Goal: Task Accomplishment & Management: Use online tool/utility

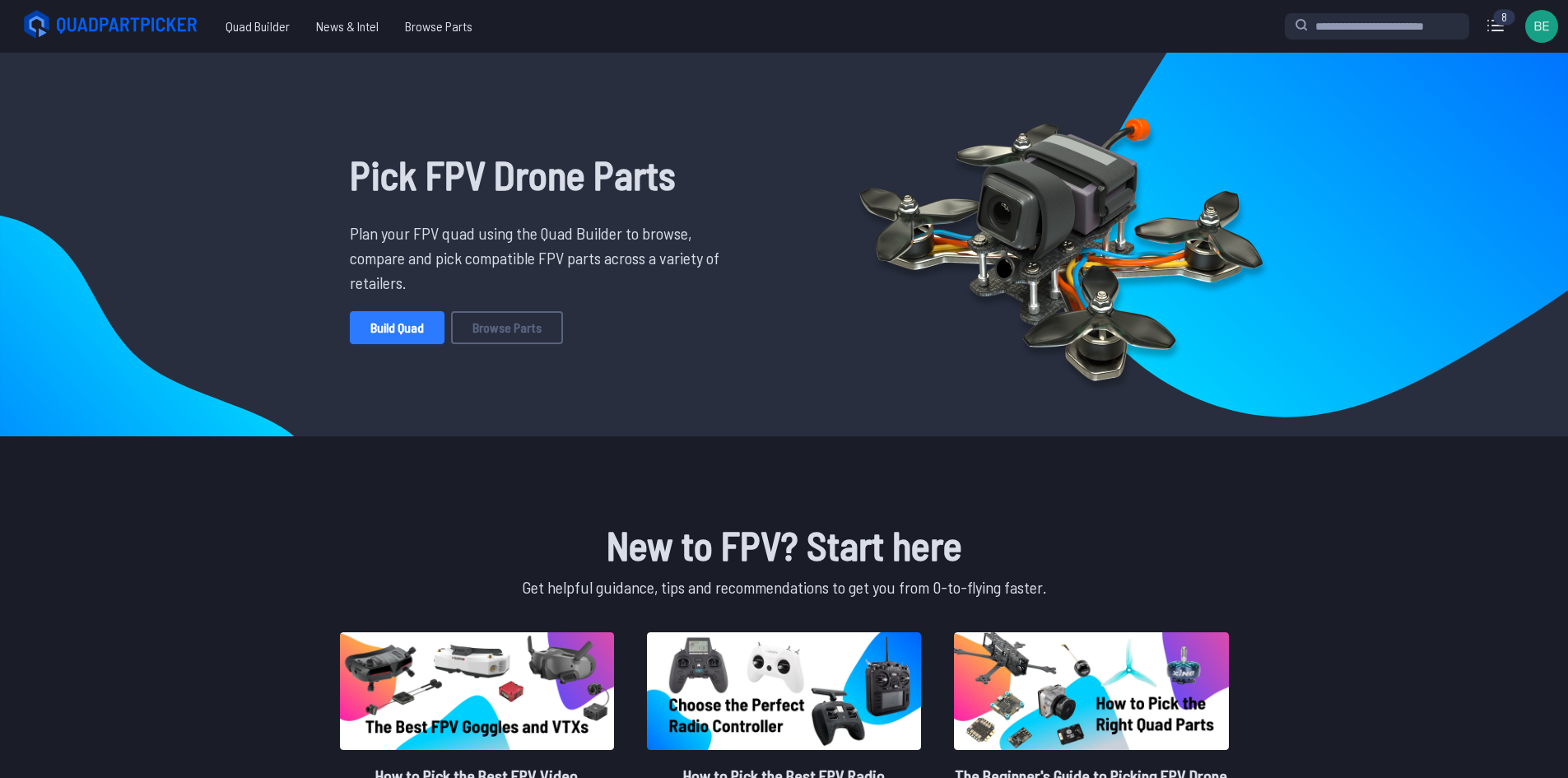
drag, startPoint x: 0, startPoint y: 0, endPoint x: 363, endPoint y: 334, distance: 493.3
click at [363, 334] on link "Build Quad" at bounding box center [396, 327] width 94 height 33
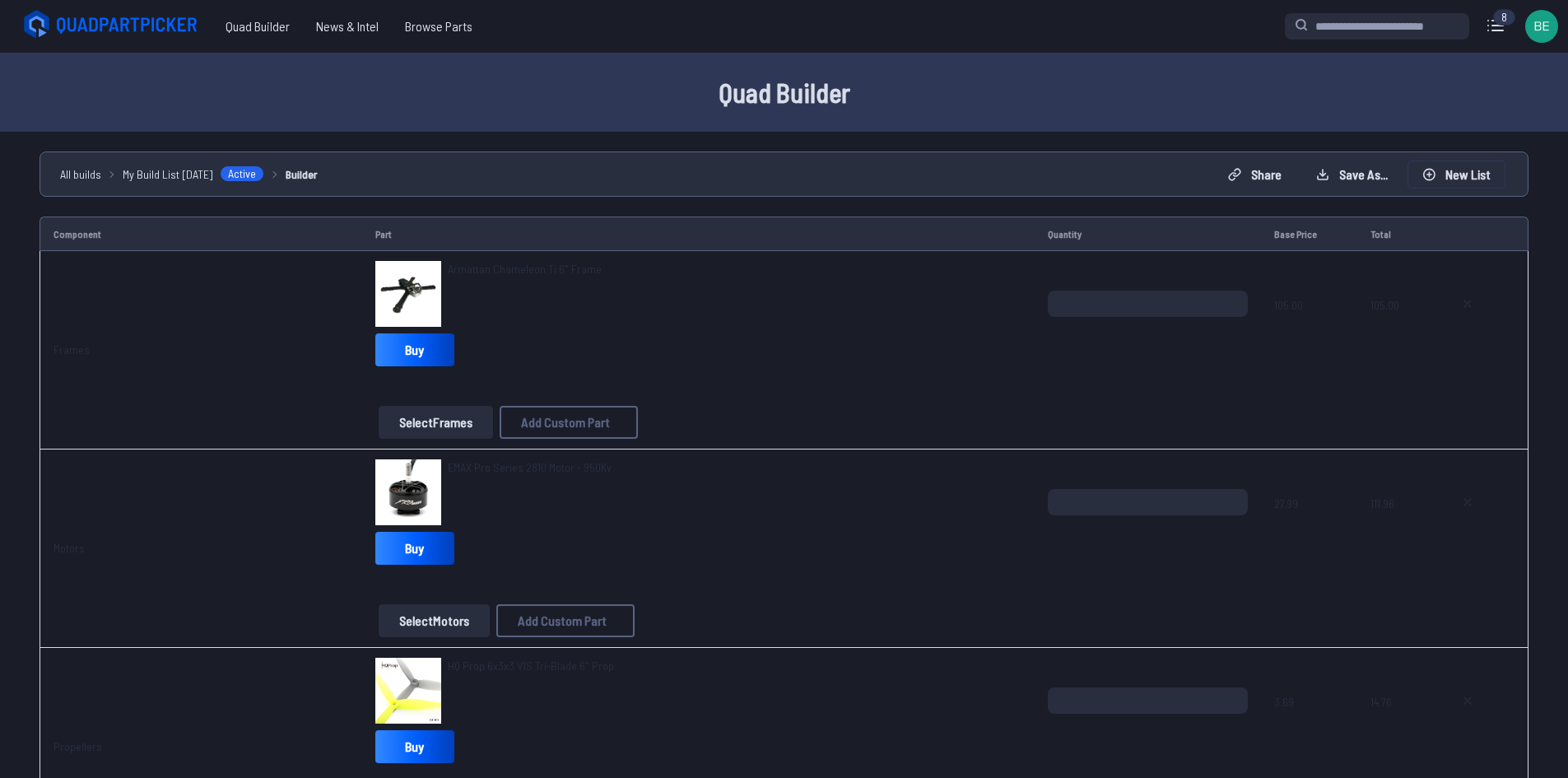
click at [1430, 173] on icon at bounding box center [1429, 173] width 11 height 11
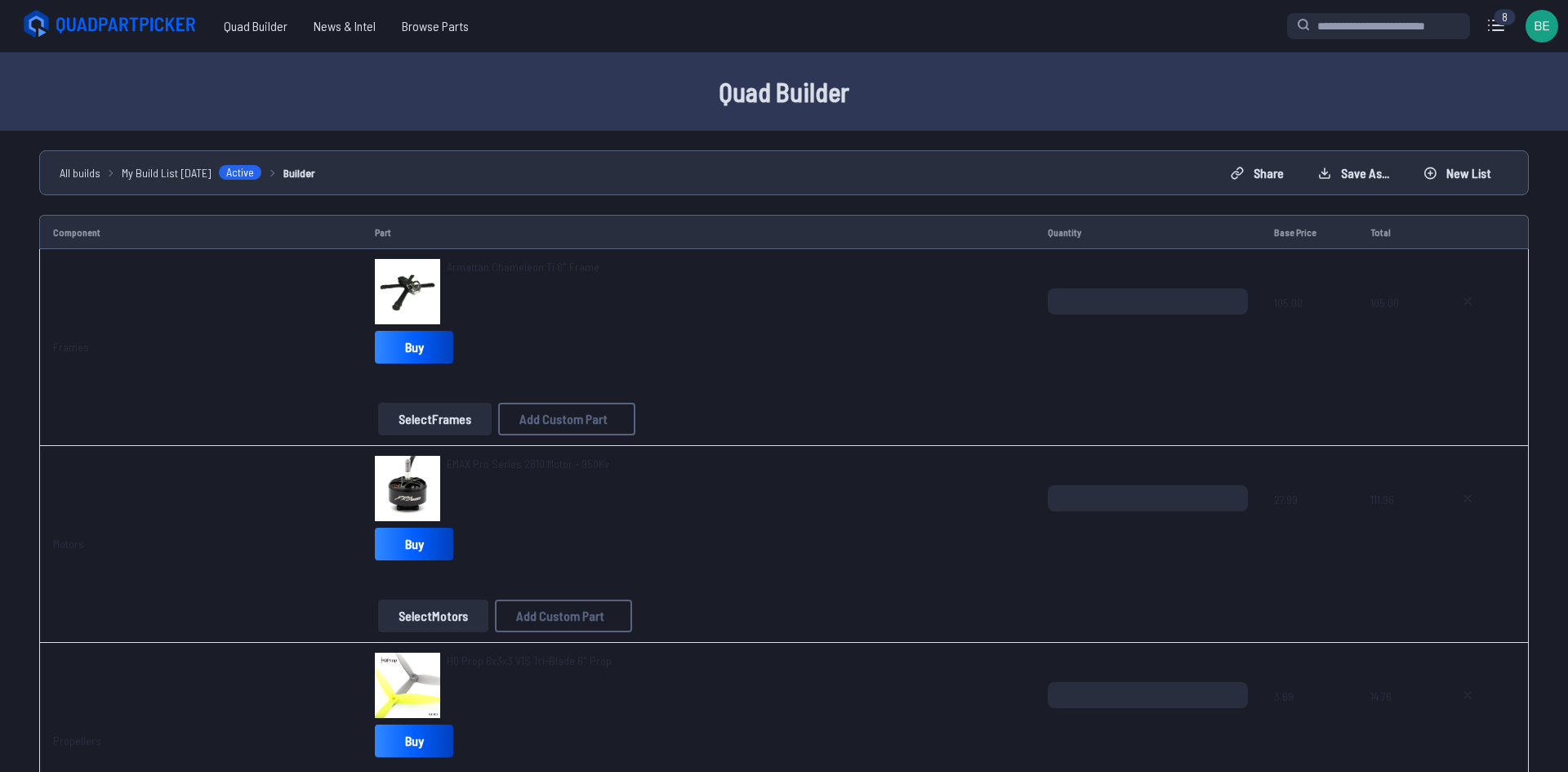
click at [878, 468] on button "Start new build" at bounding box center [910, 456] width 97 height 24
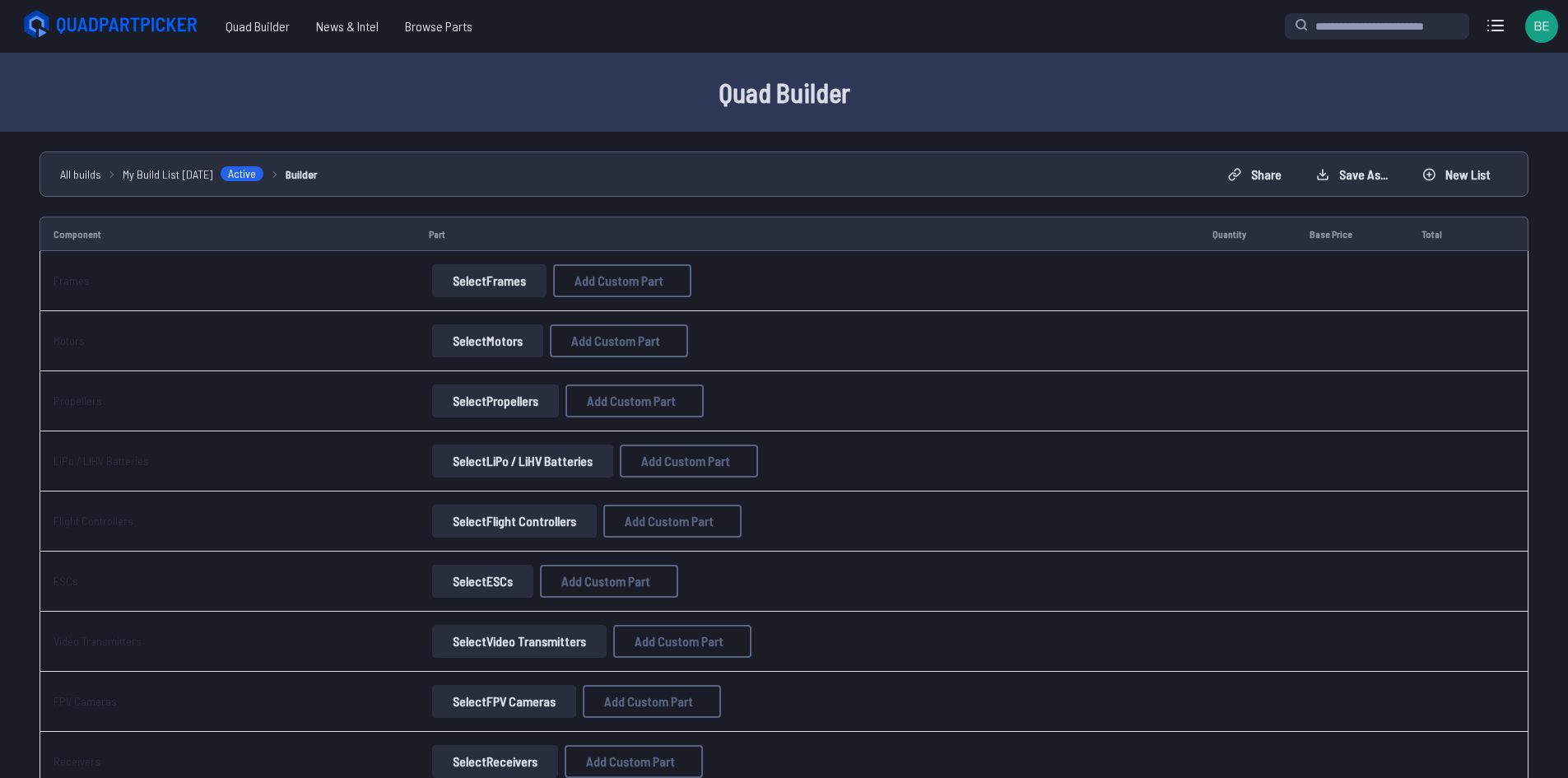
click at [457, 278] on button "Select Frames" at bounding box center [489, 280] width 114 height 33
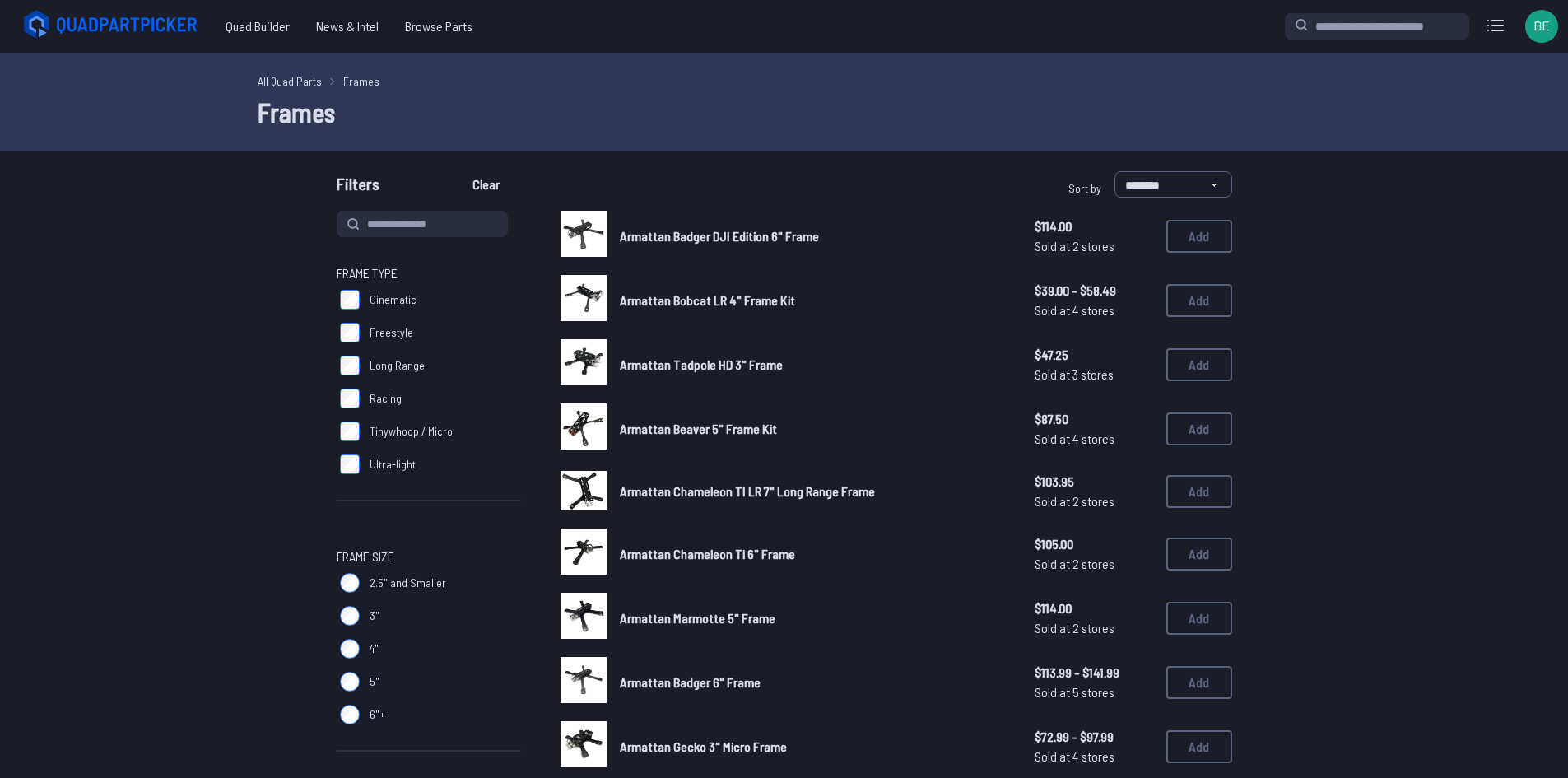
click at [462, 270] on span "Frame Type" at bounding box center [429, 273] width 184 height 19
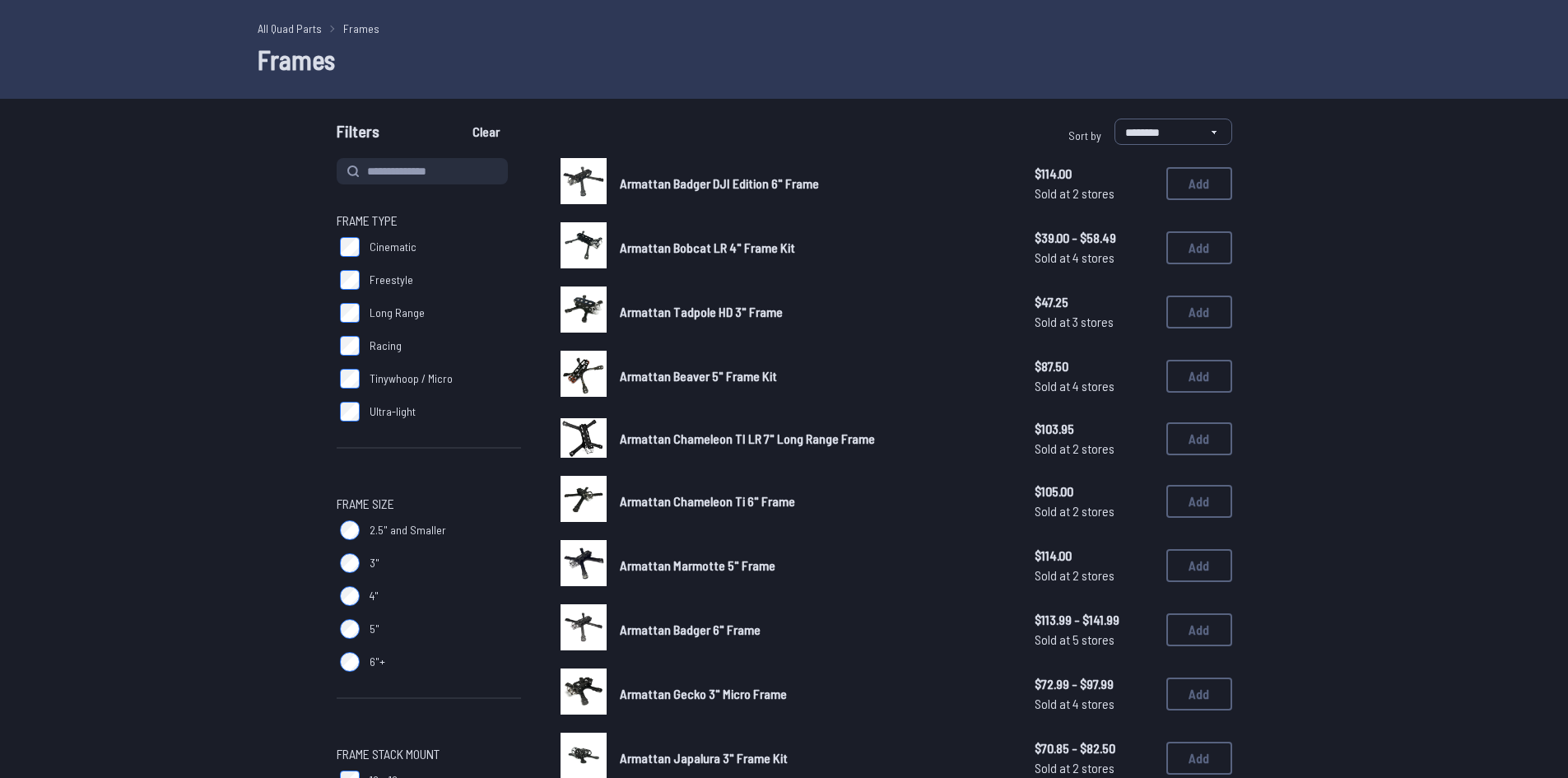
scroll to position [82, 0]
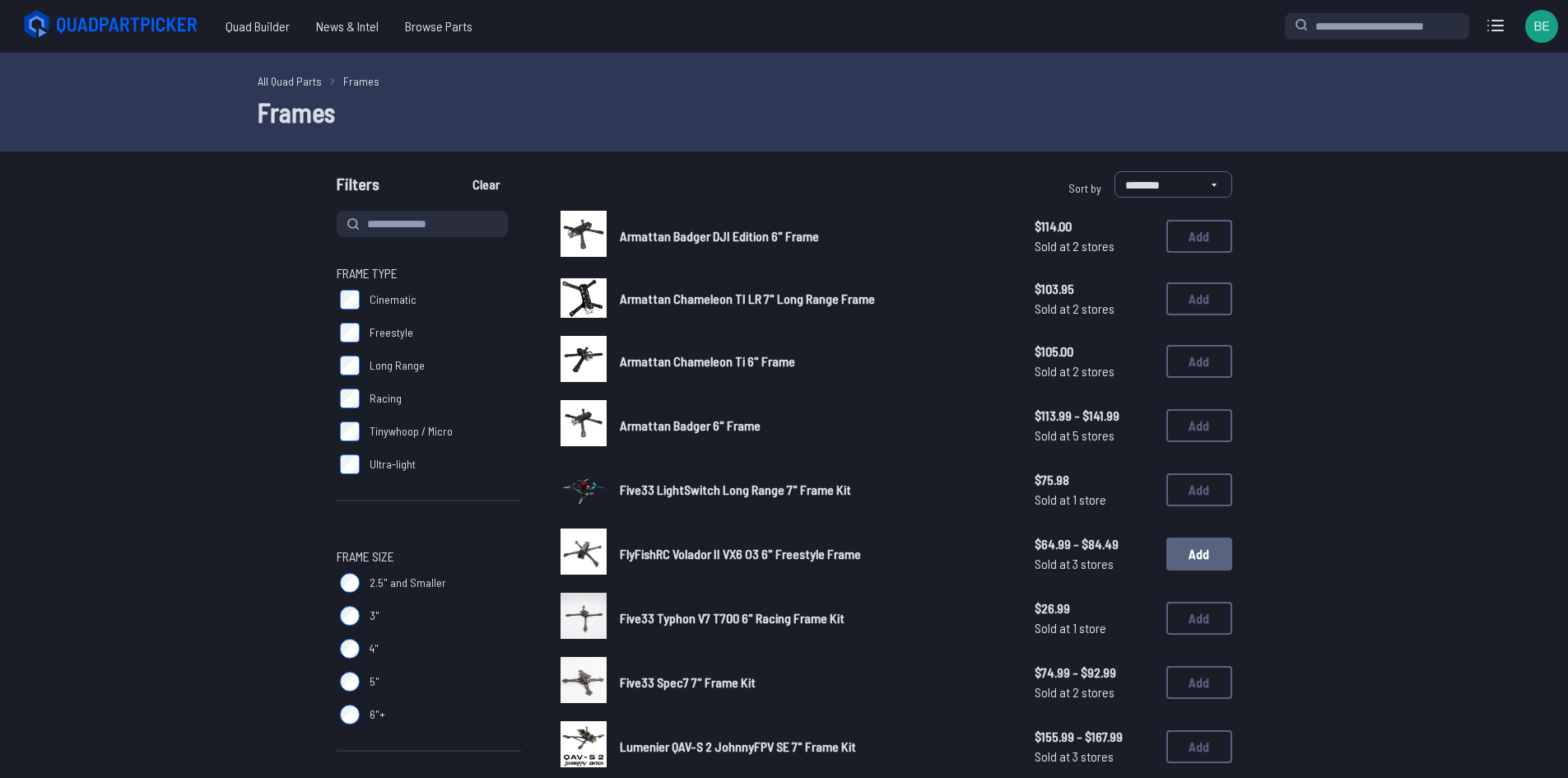
click at [1190, 555] on button "Add" at bounding box center [1199, 554] width 66 height 33
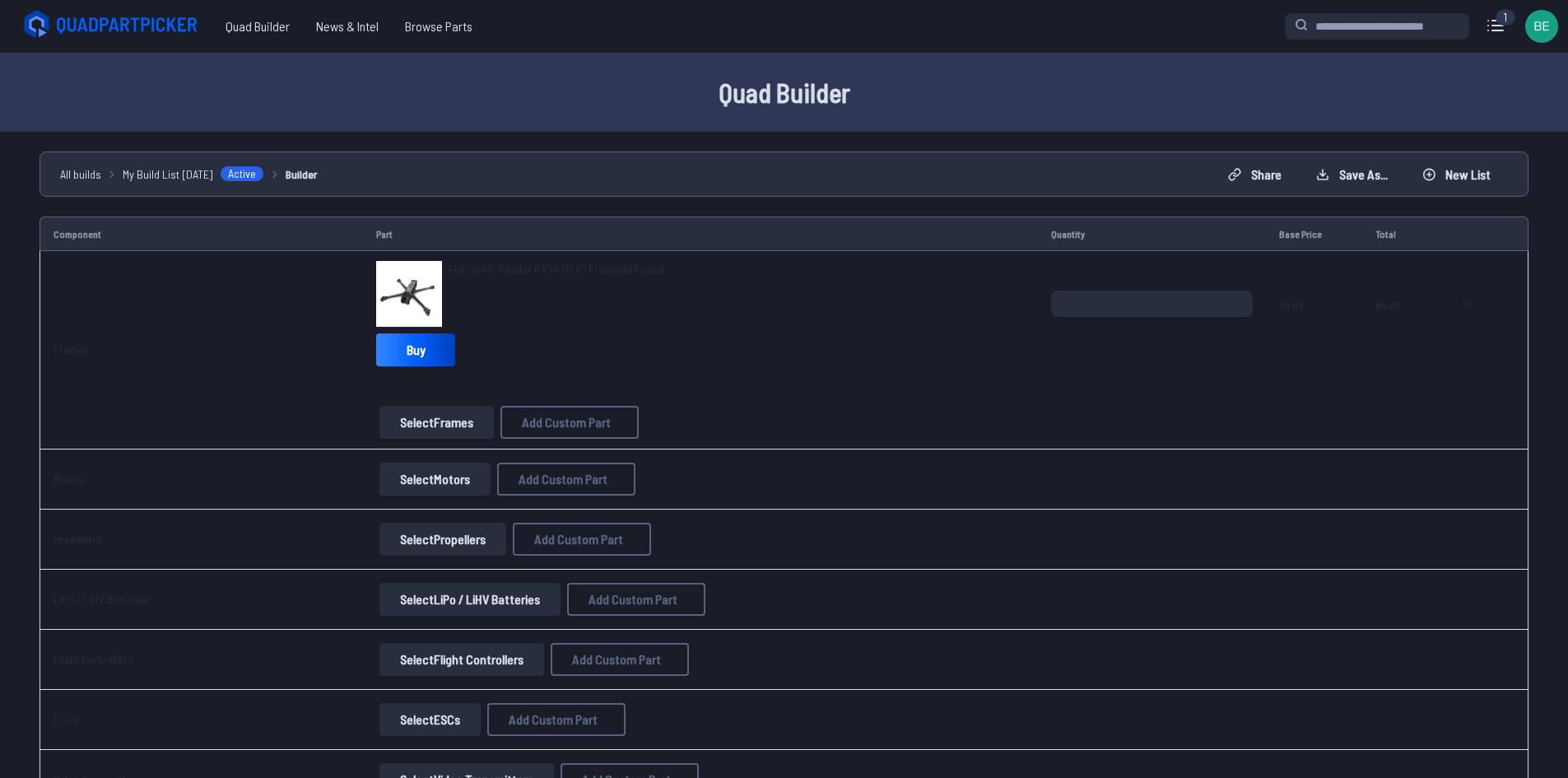
click at [407, 480] on button "Select Motors" at bounding box center [435, 479] width 111 height 33
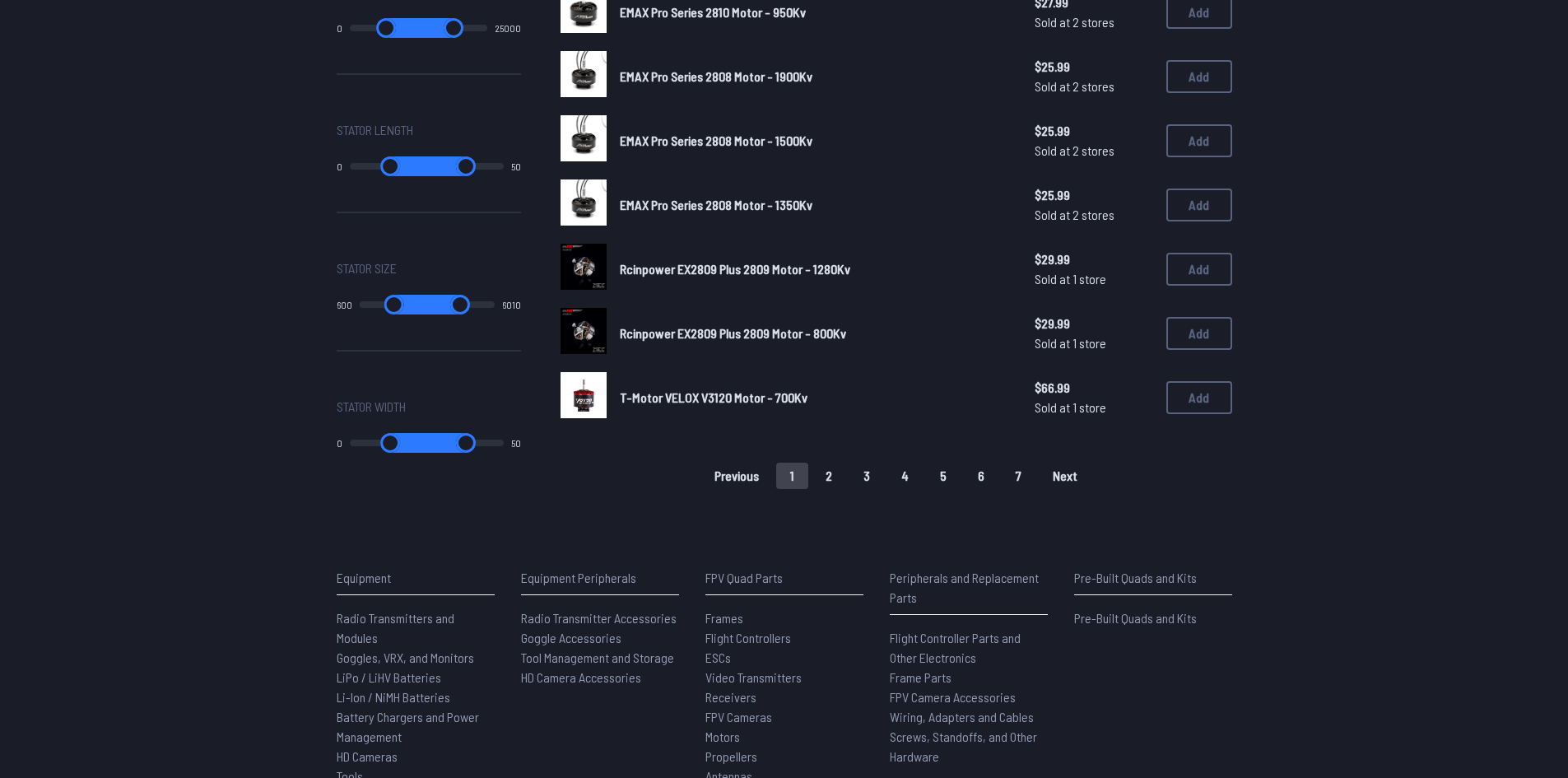
scroll to position [1069, 0]
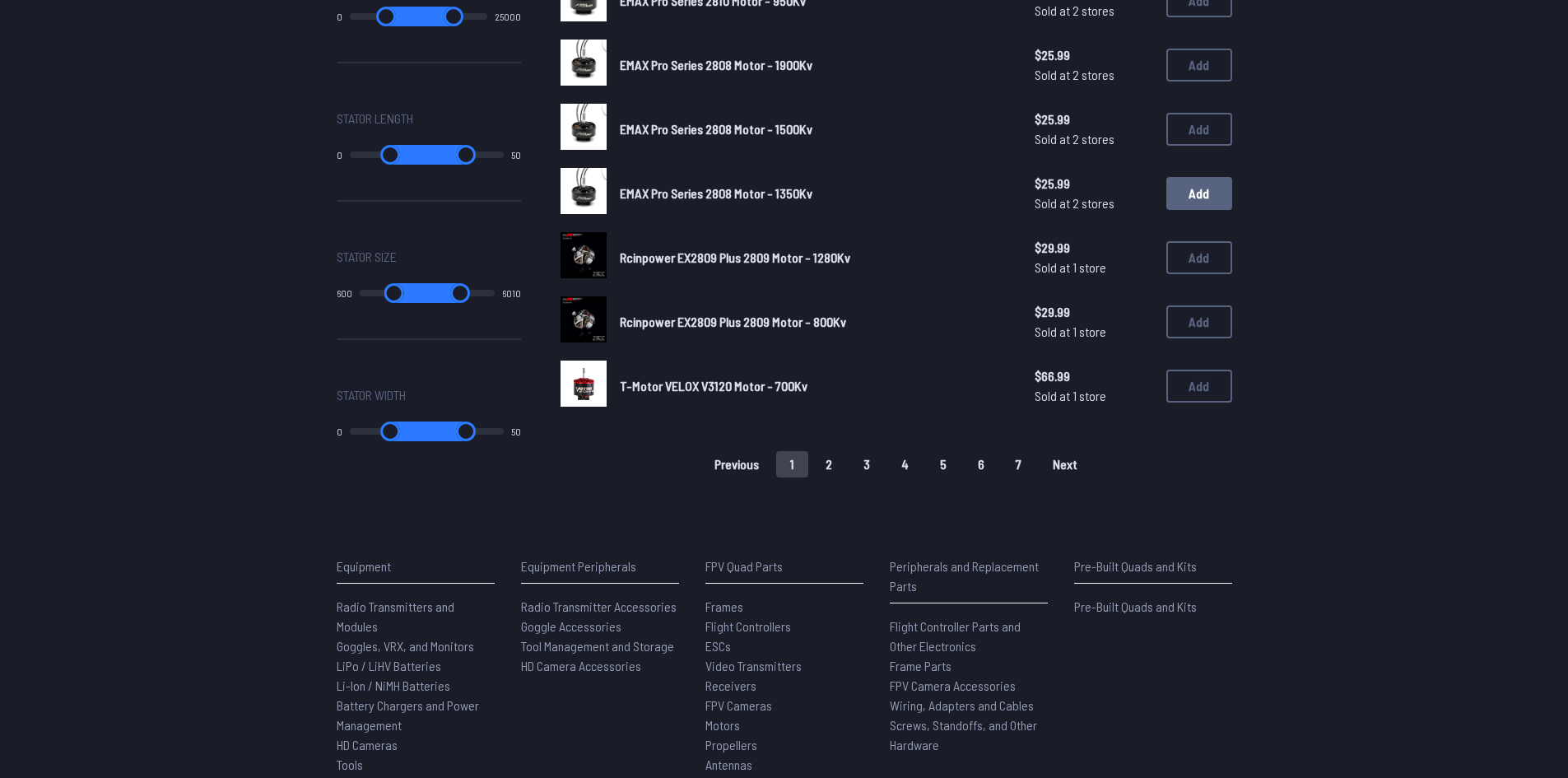
click at [1198, 182] on button "Add" at bounding box center [1199, 194] width 66 height 33
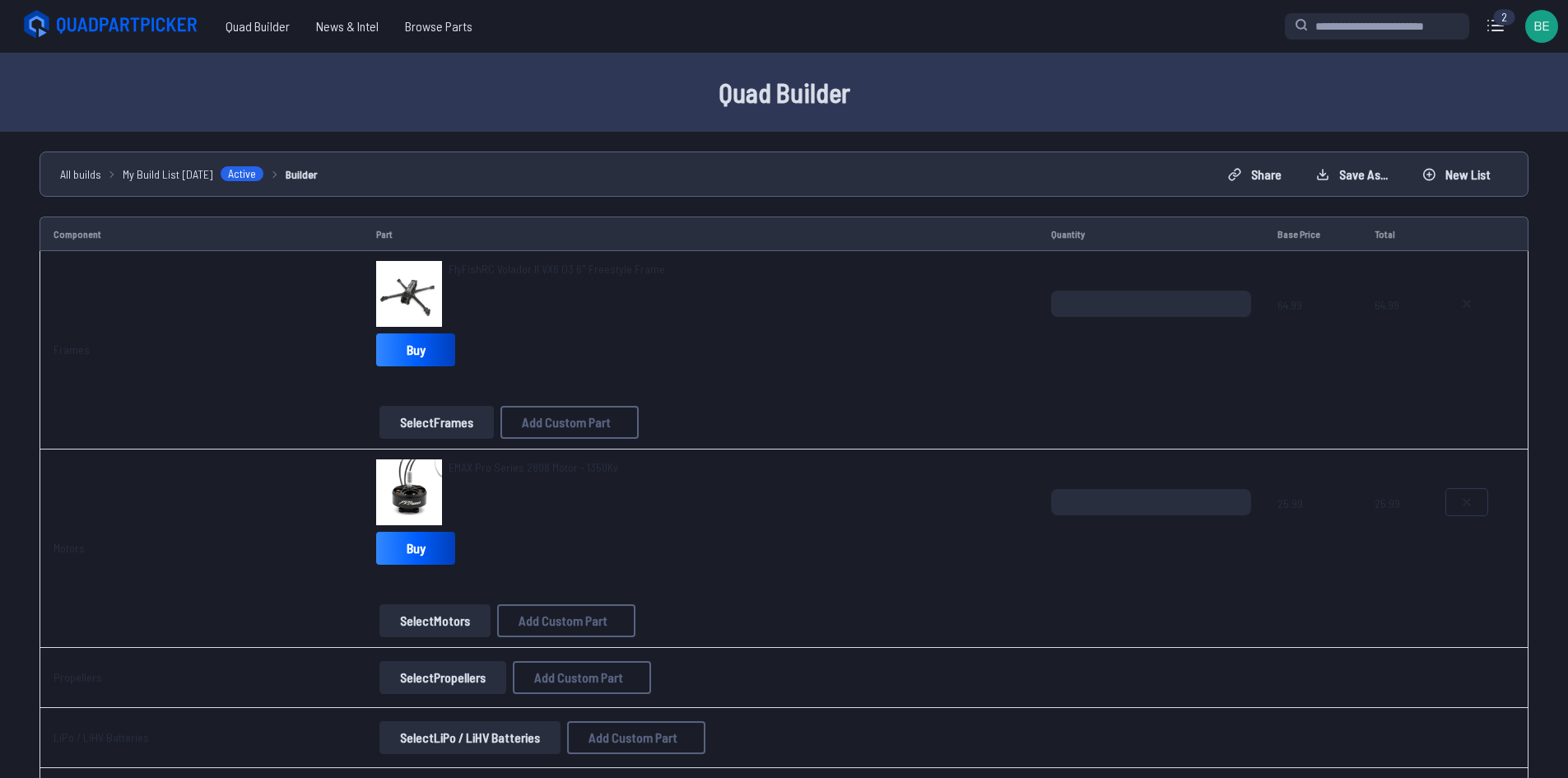
click at [1465, 501] on icon at bounding box center [1466, 501] width 7 height 7
type textarea "**********"
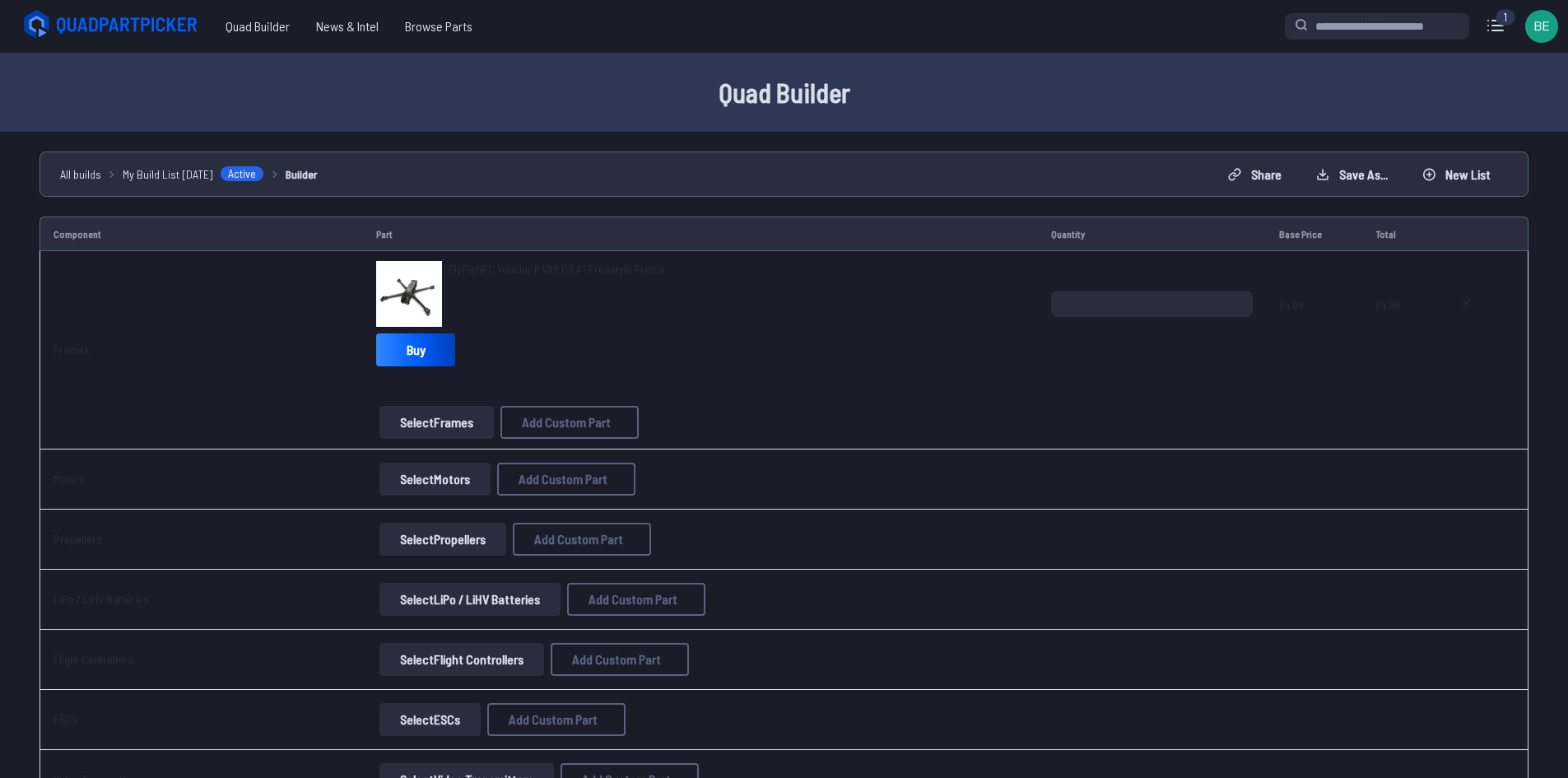
click at [428, 490] on button "Select Motors" at bounding box center [435, 479] width 111 height 33
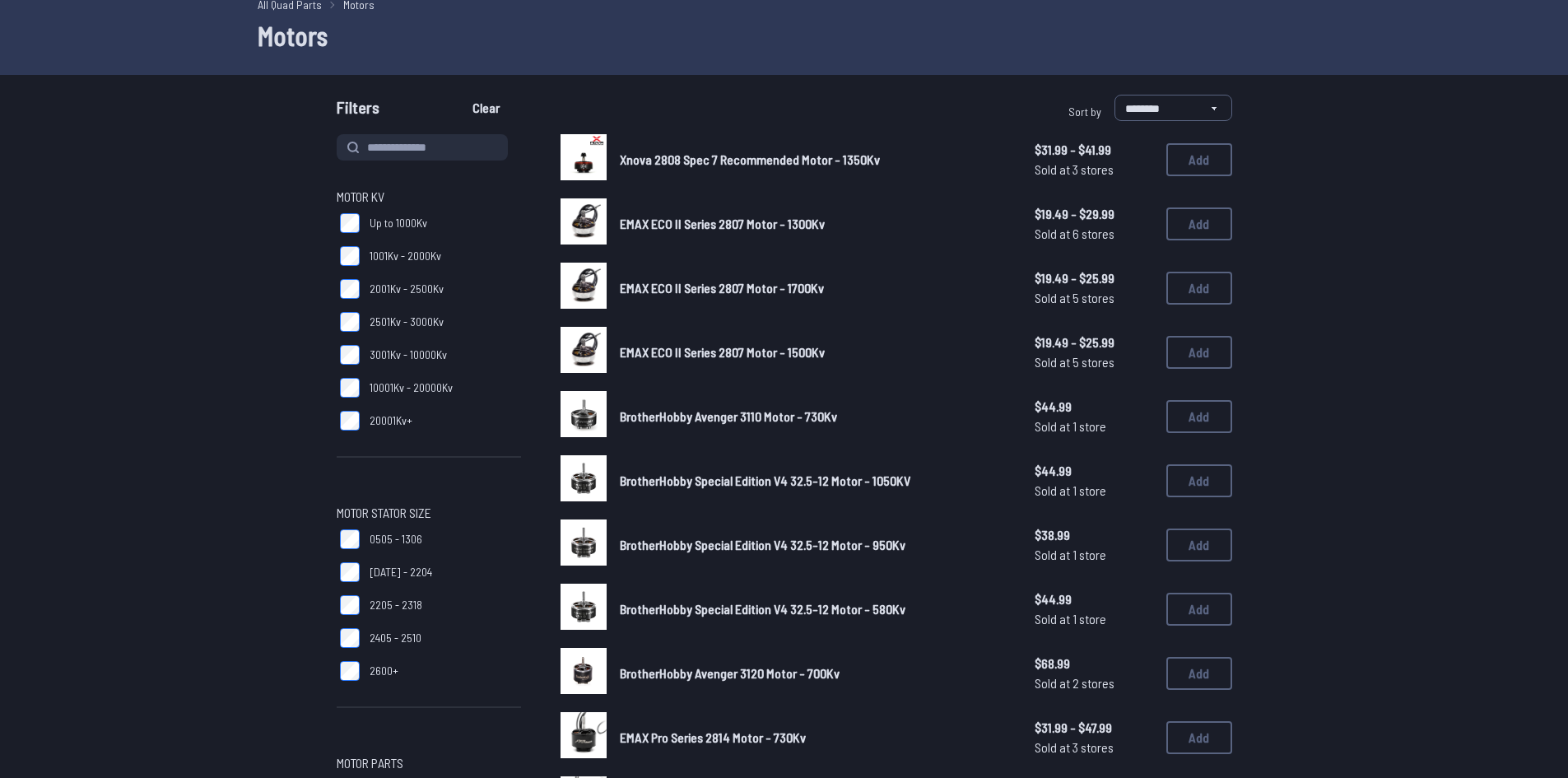
scroll to position [575, 0]
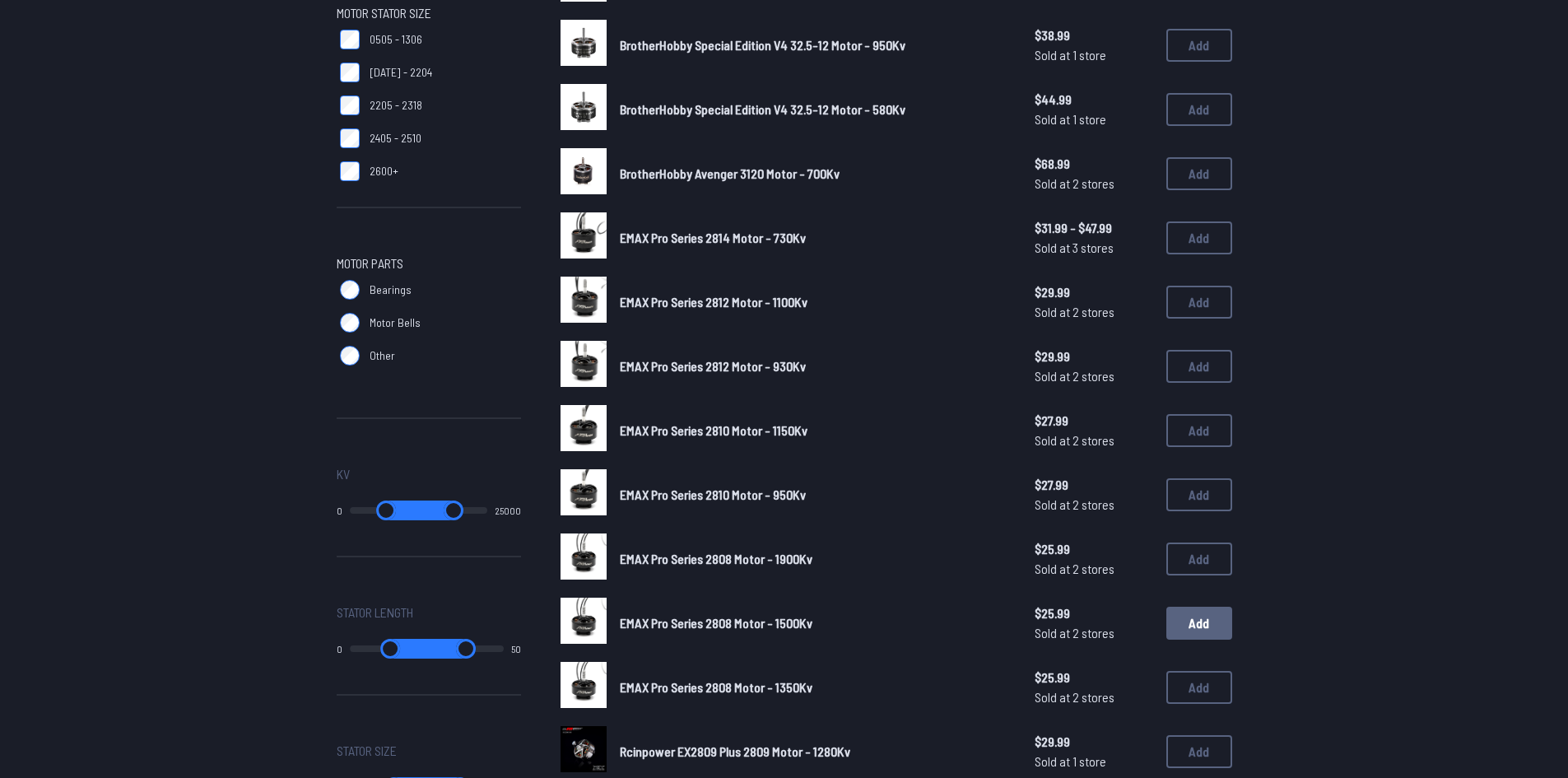
click at [1197, 630] on button "Add" at bounding box center [1199, 623] width 66 height 33
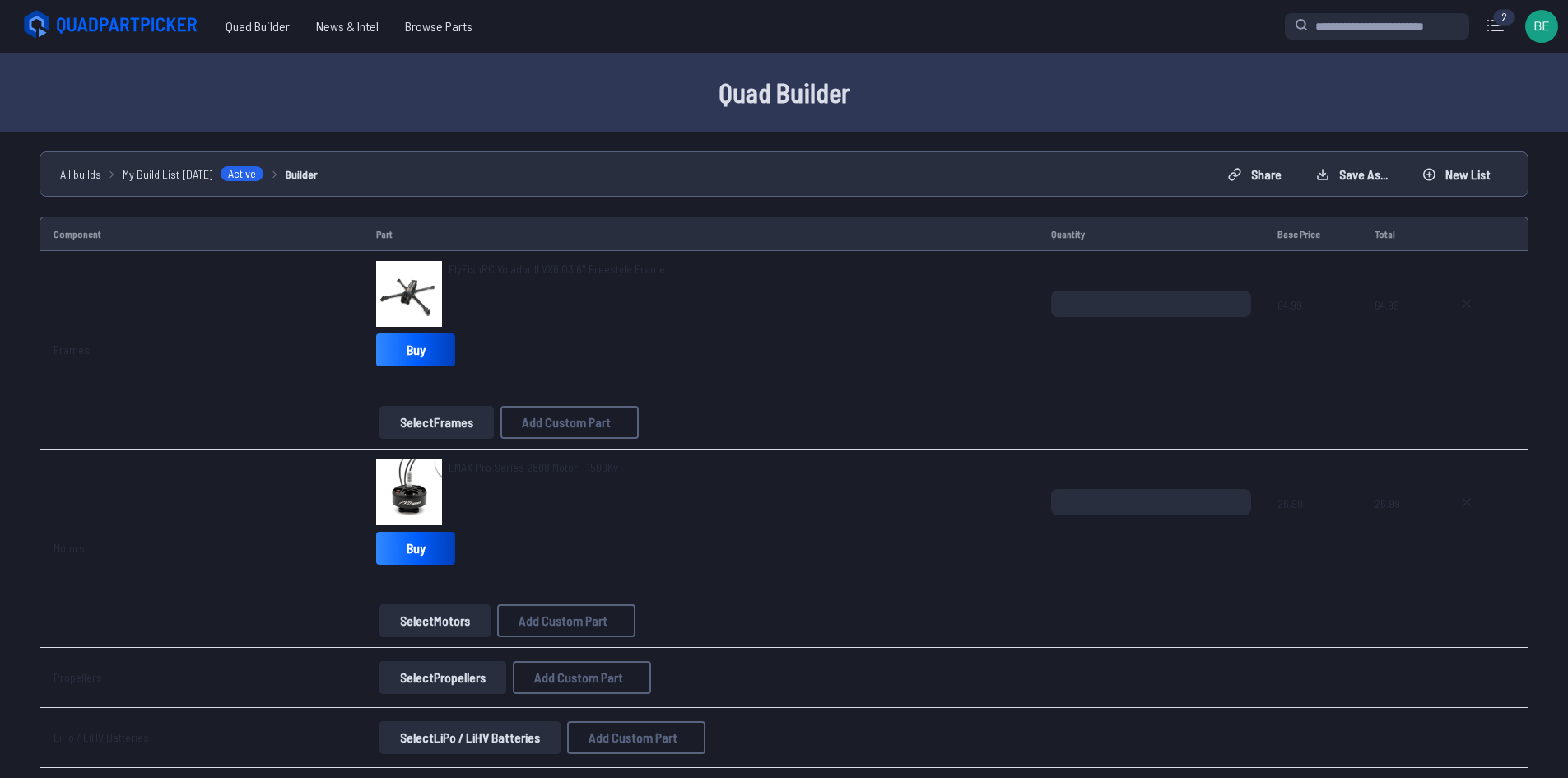
click at [432, 665] on button "Select Propellers" at bounding box center [443, 678] width 127 height 33
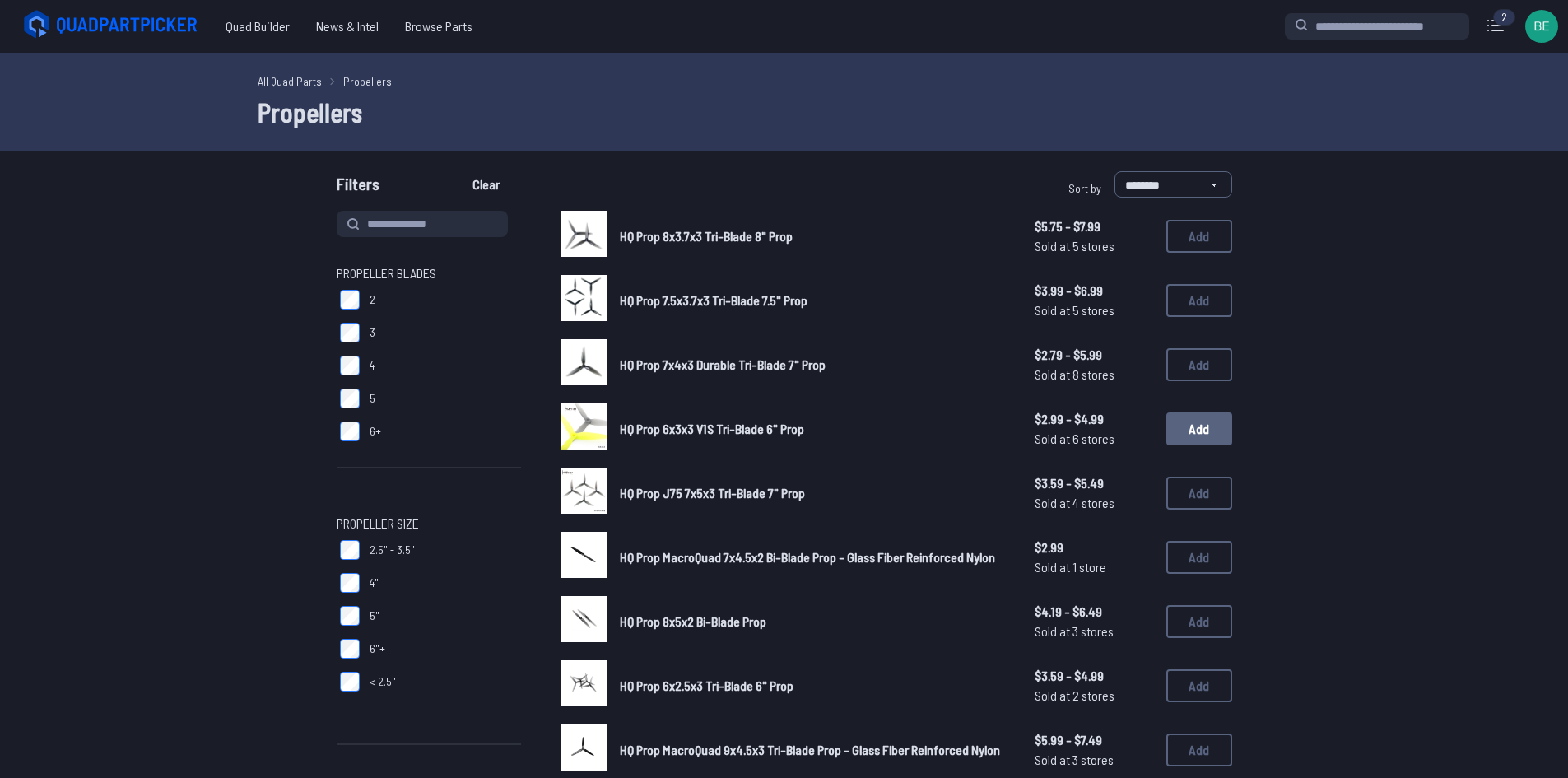
click at [1186, 417] on button "Add" at bounding box center [1199, 428] width 66 height 33
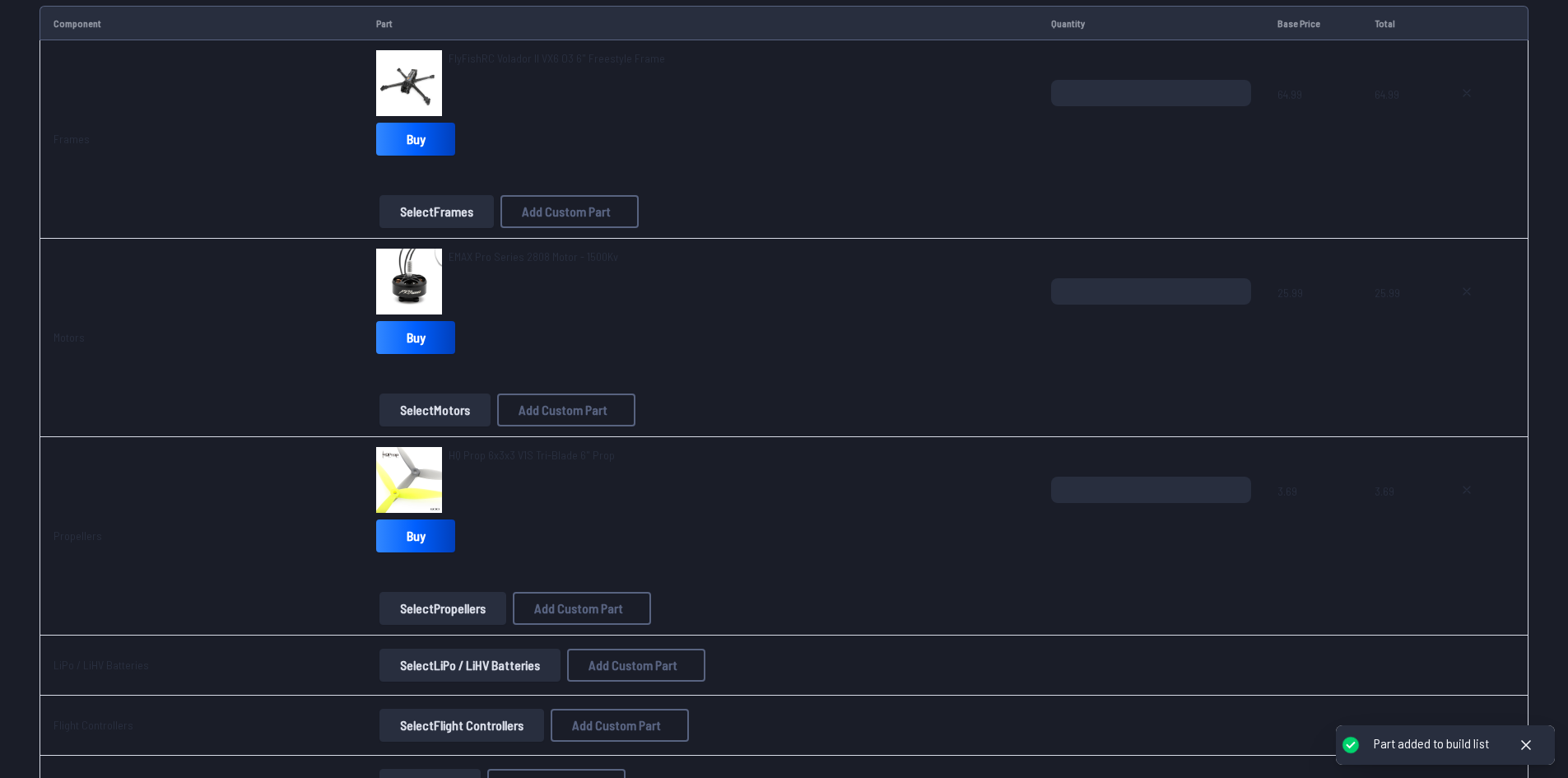
scroll to position [246, 0]
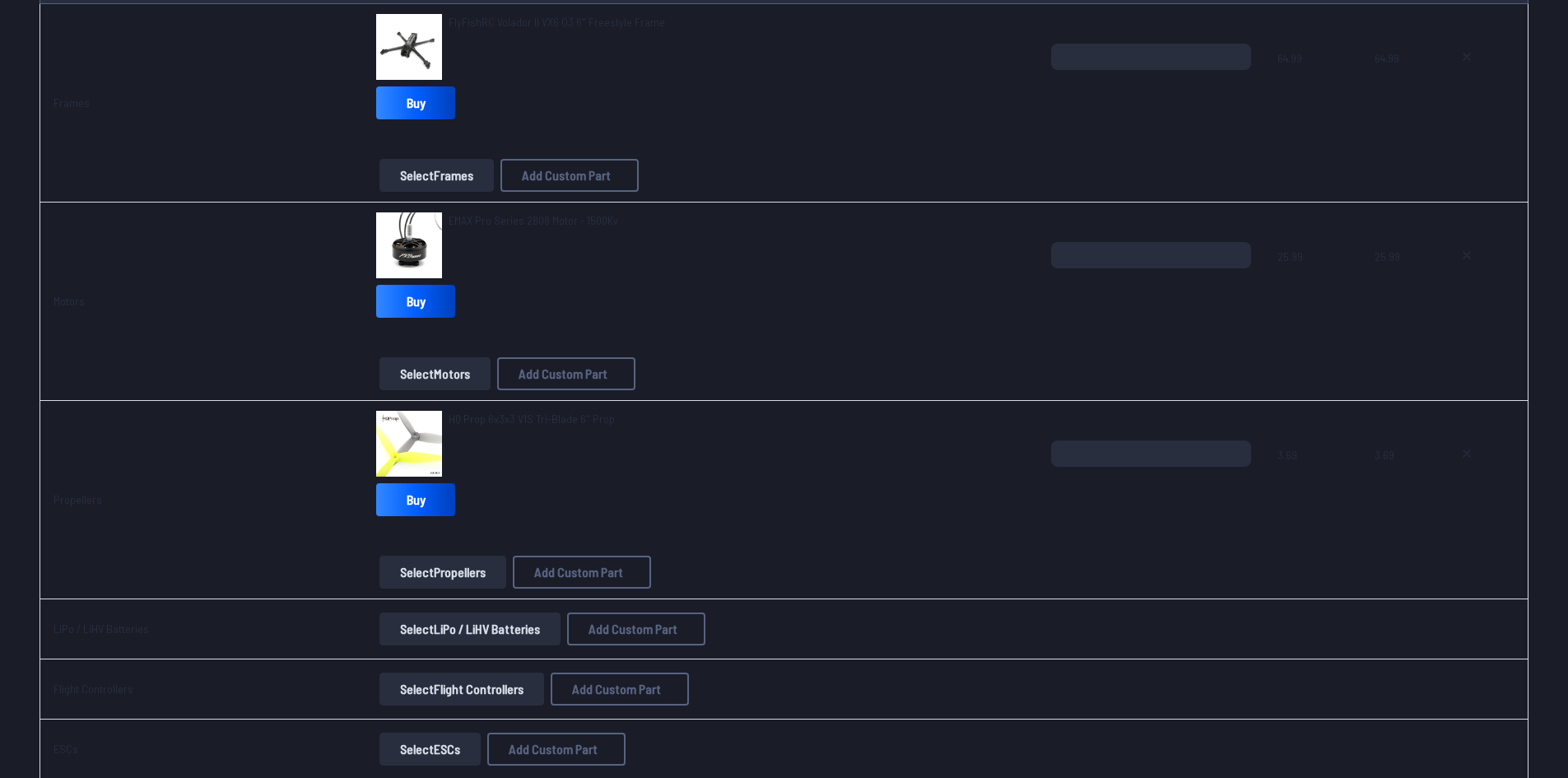
click at [449, 630] on button "Select LiPo / LiHV Batteries" at bounding box center [470, 629] width 181 height 33
click at [428, 614] on button "Select LiPo / LiHV Batteries" at bounding box center [470, 629] width 181 height 33
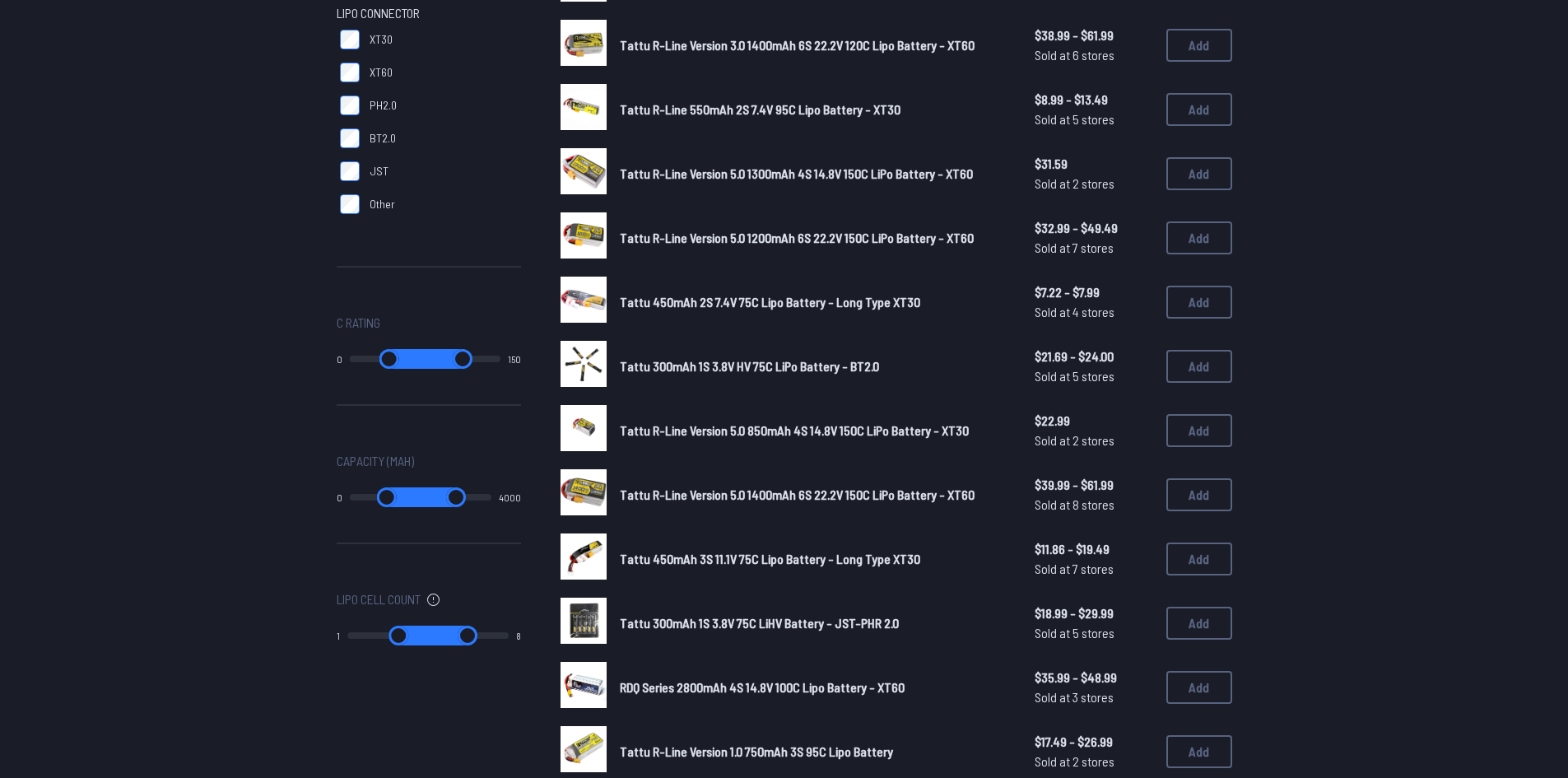
scroll to position [494, 0]
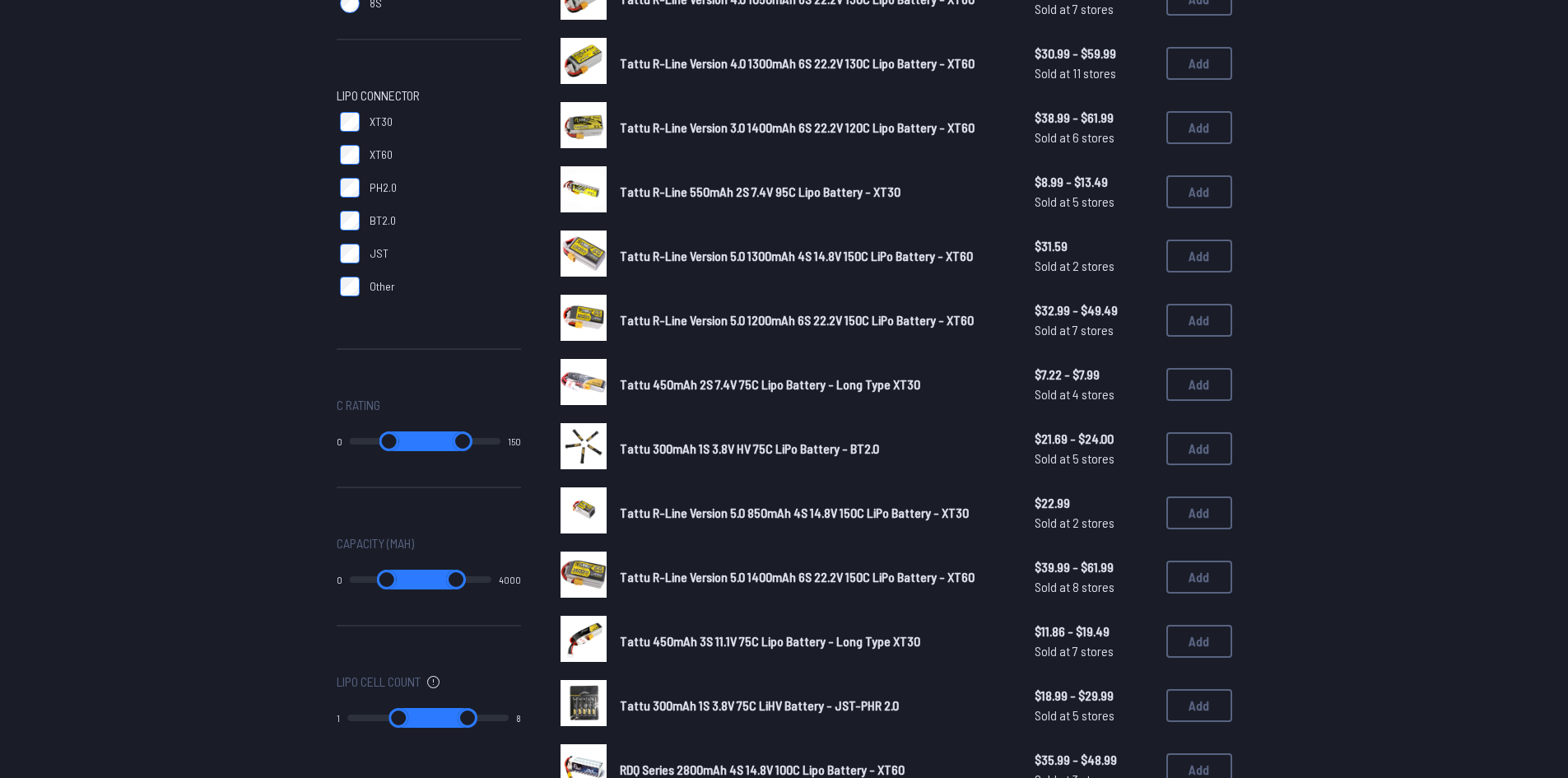
type input "*"
click at [411, 716] on input "range" at bounding box center [389, 718] width 82 height 19
type input "*"
click at [445, 711] on input "range" at bounding box center [467, 718] width 81 height 19
type input "*"
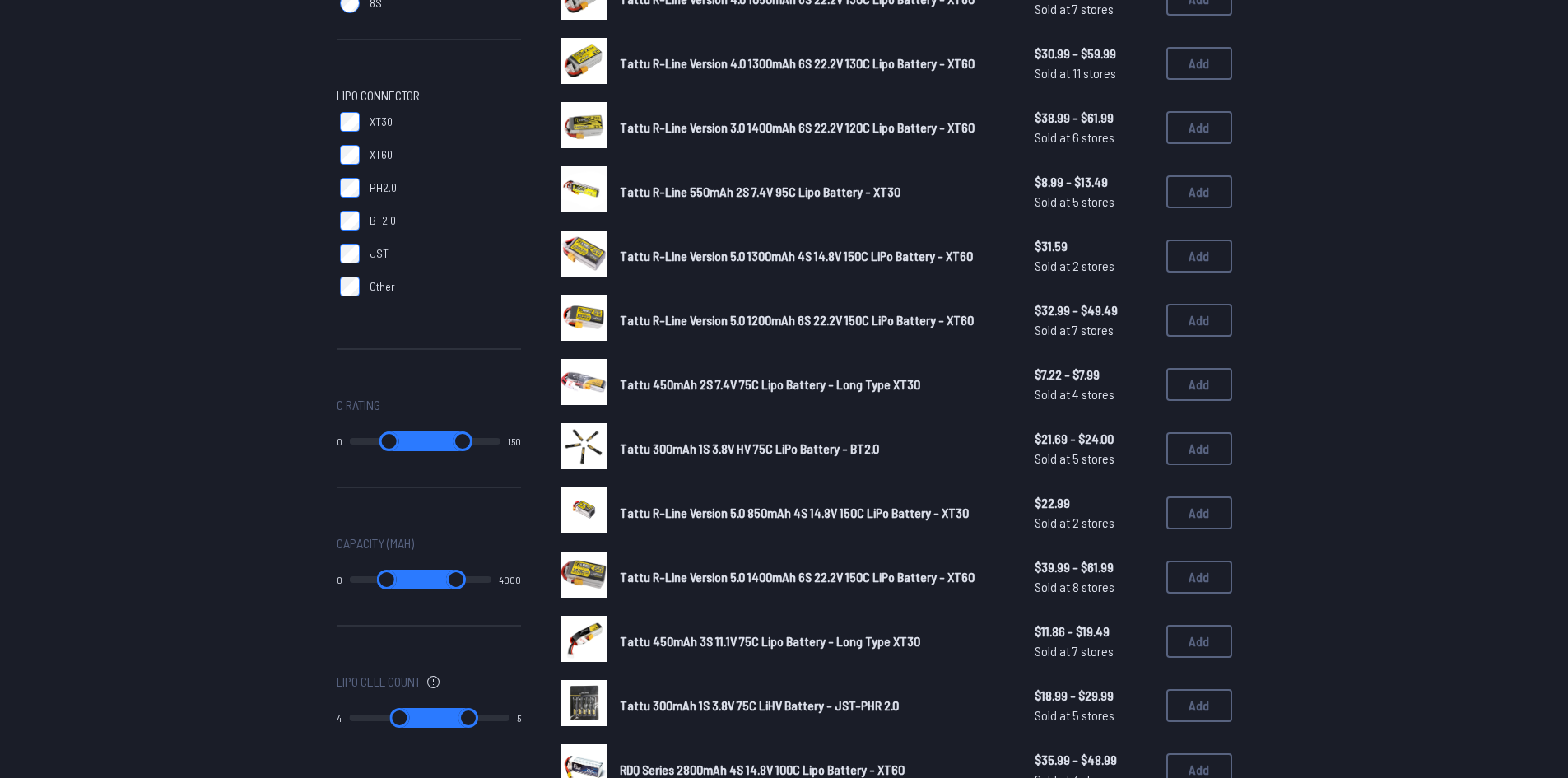
type input "*"
drag, startPoint x: 445, startPoint y: 713, endPoint x: 424, endPoint y: 725, distance: 24.2
click at [508, 727] on input "range" at bounding box center [467, 718] width 81 height 19
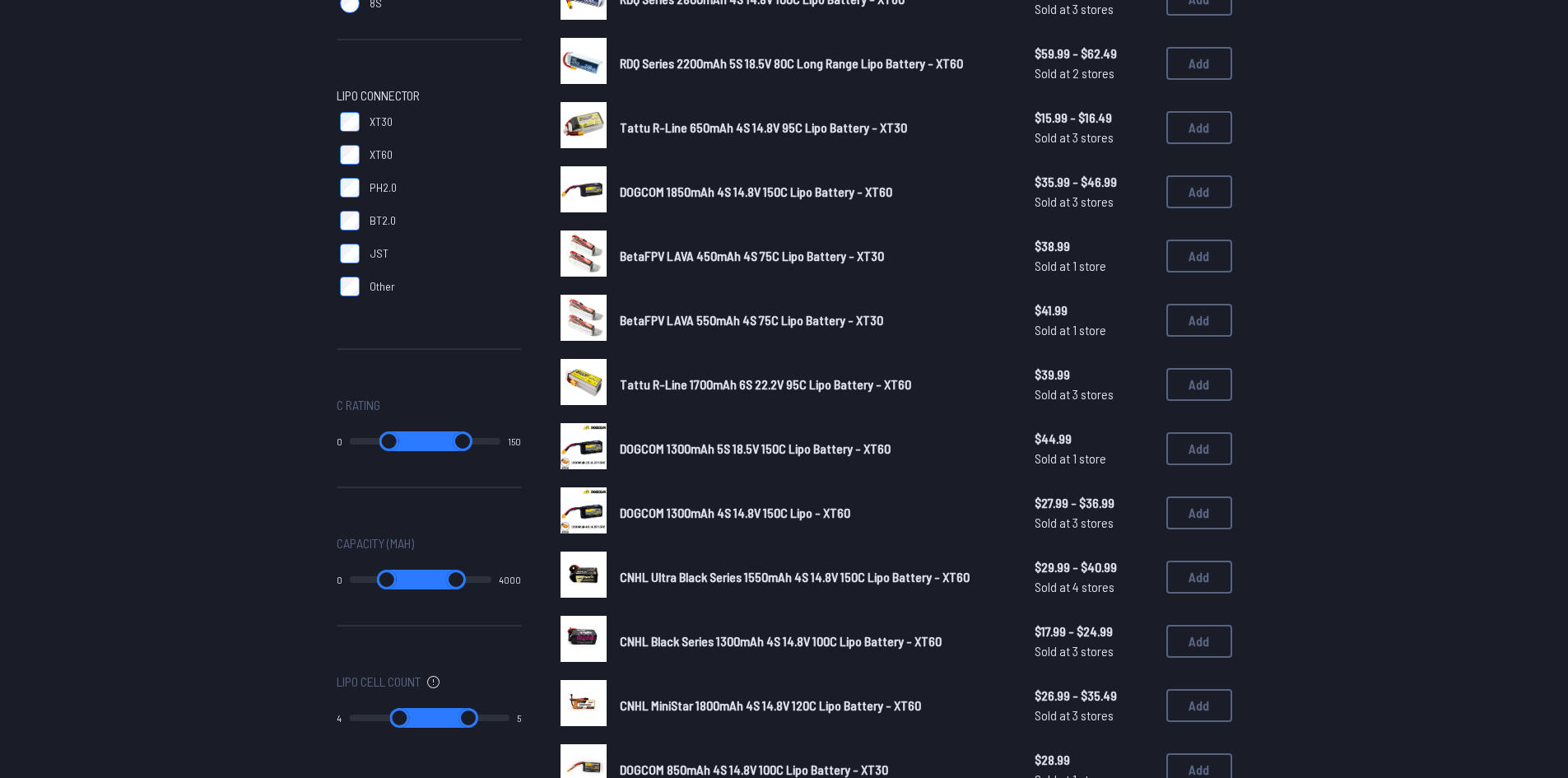
type input "*"
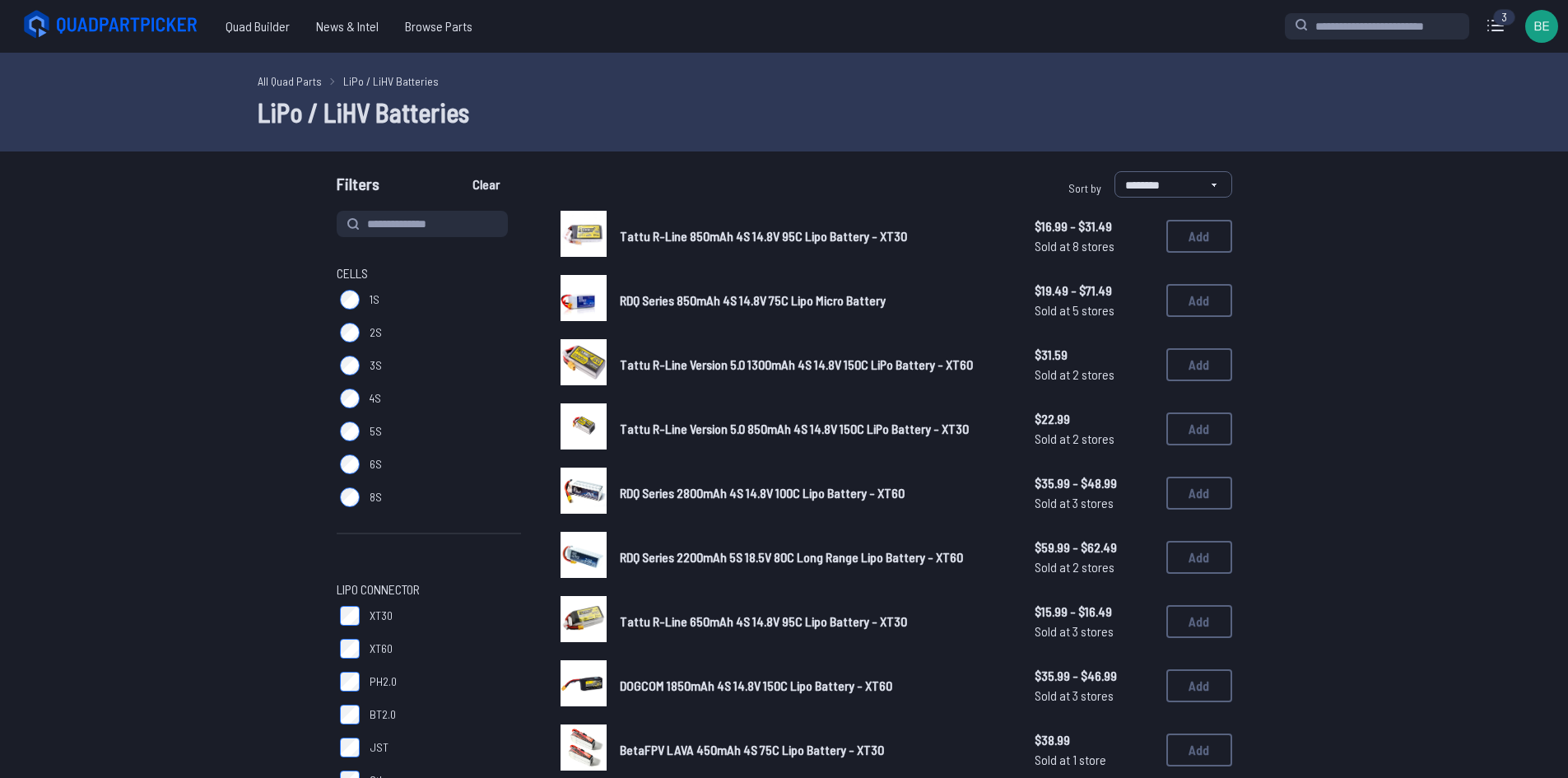
type input "*"
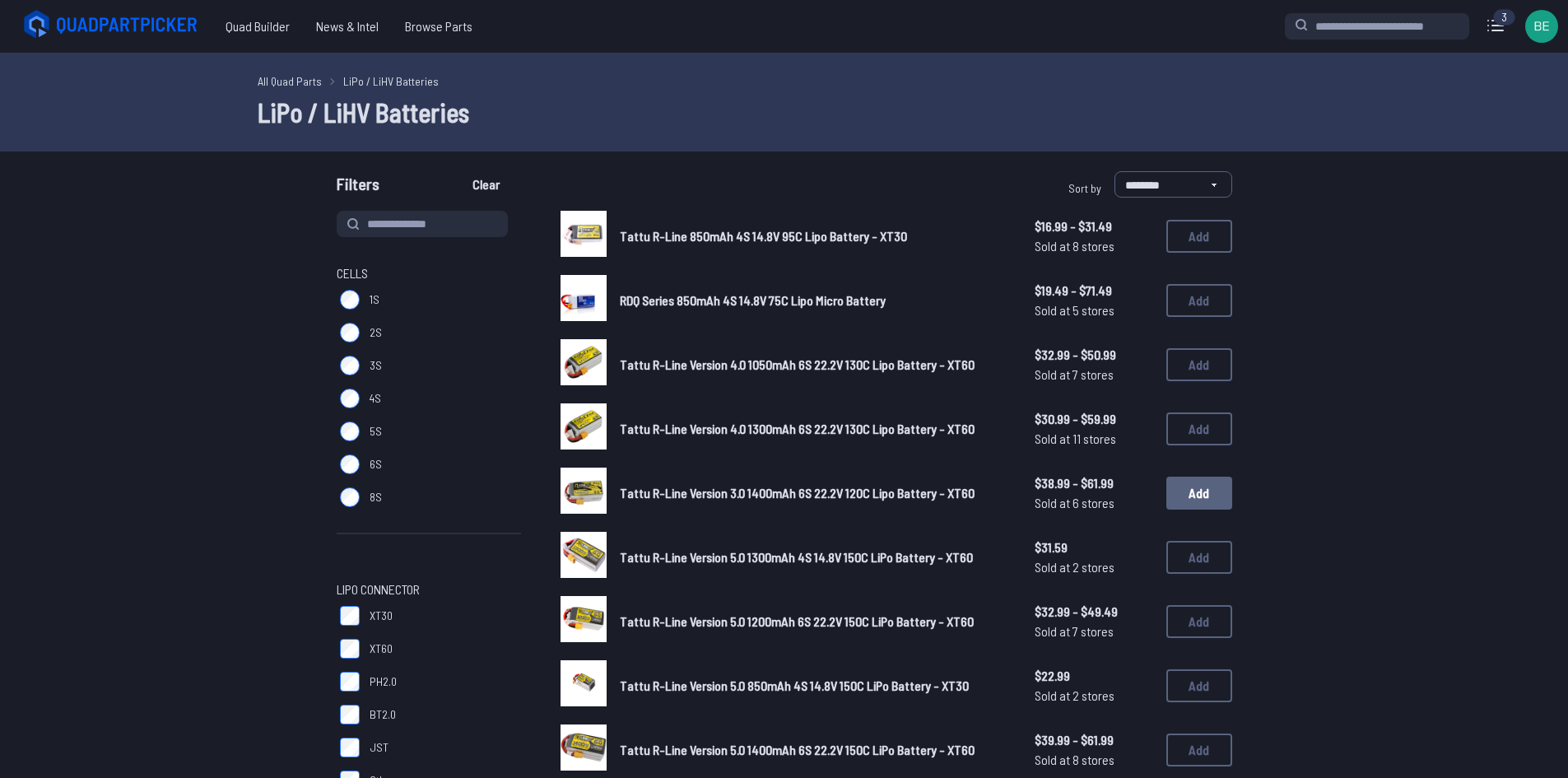
click at [1177, 493] on button "Add" at bounding box center [1199, 493] width 66 height 33
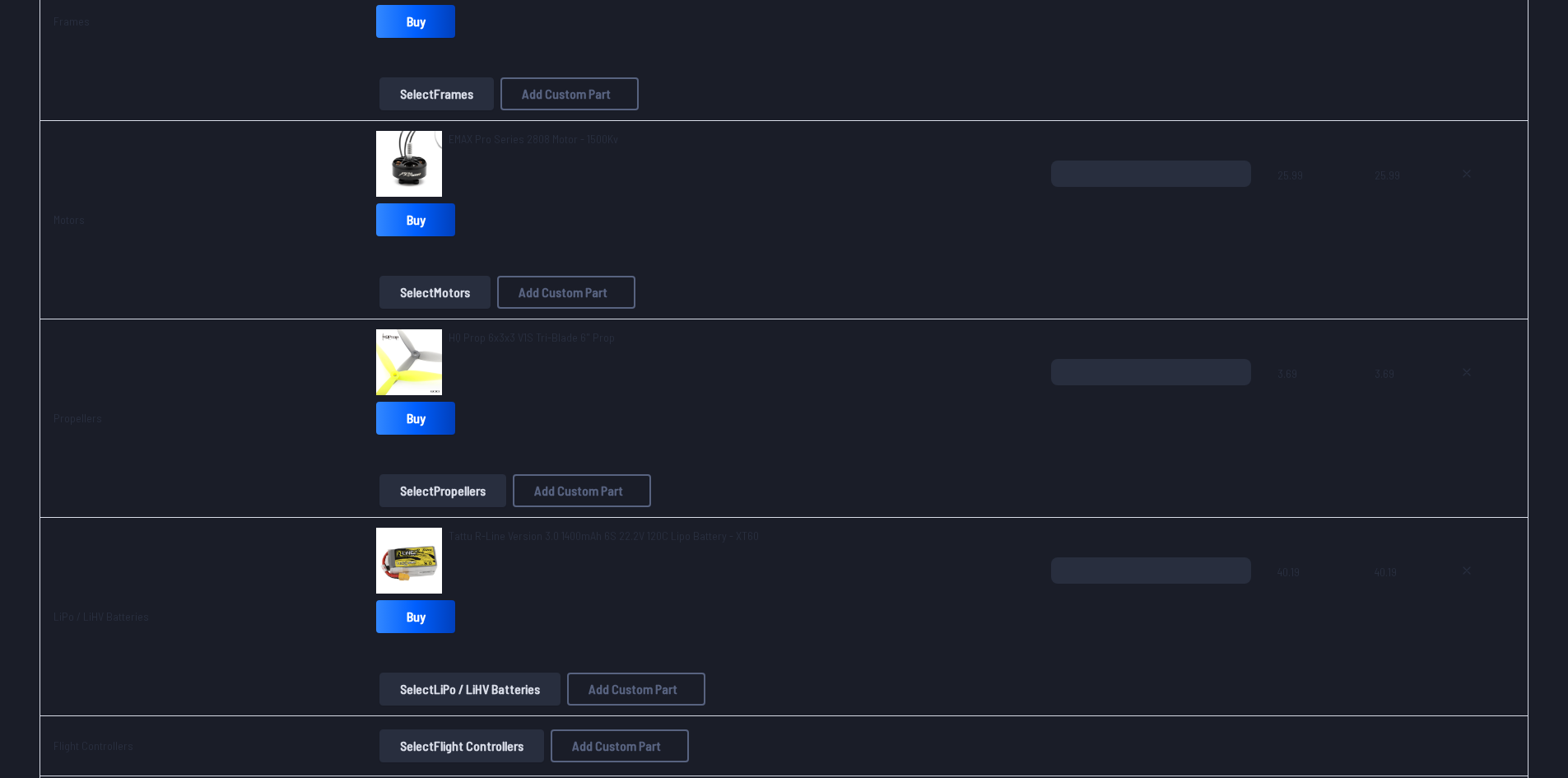
scroll to position [494, 0]
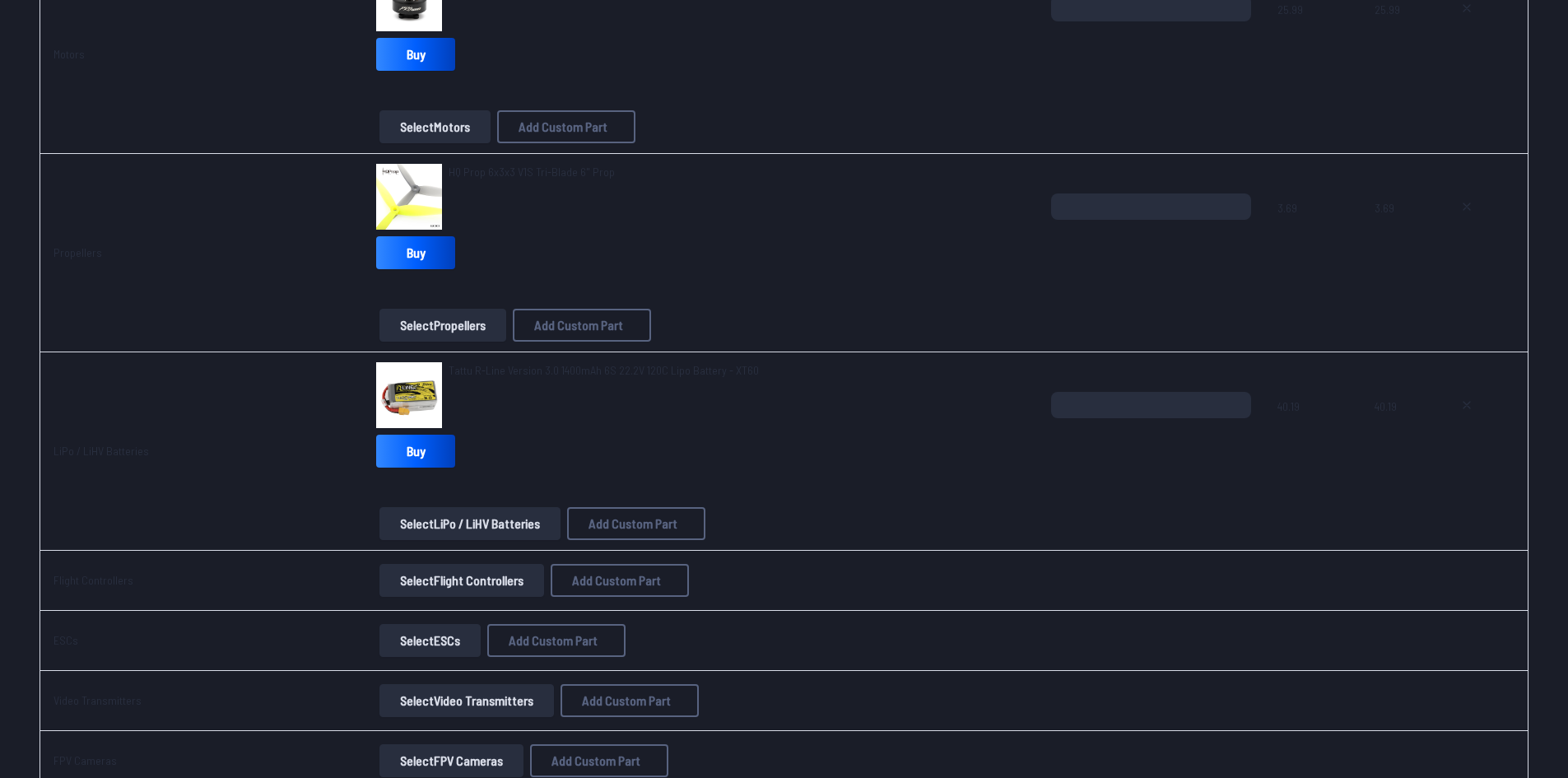
click at [426, 577] on button "Select Flight Controllers" at bounding box center [462, 580] width 165 height 33
click at [431, 578] on button "Select Flight Controllers" at bounding box center [462, 580] width 165 height 33
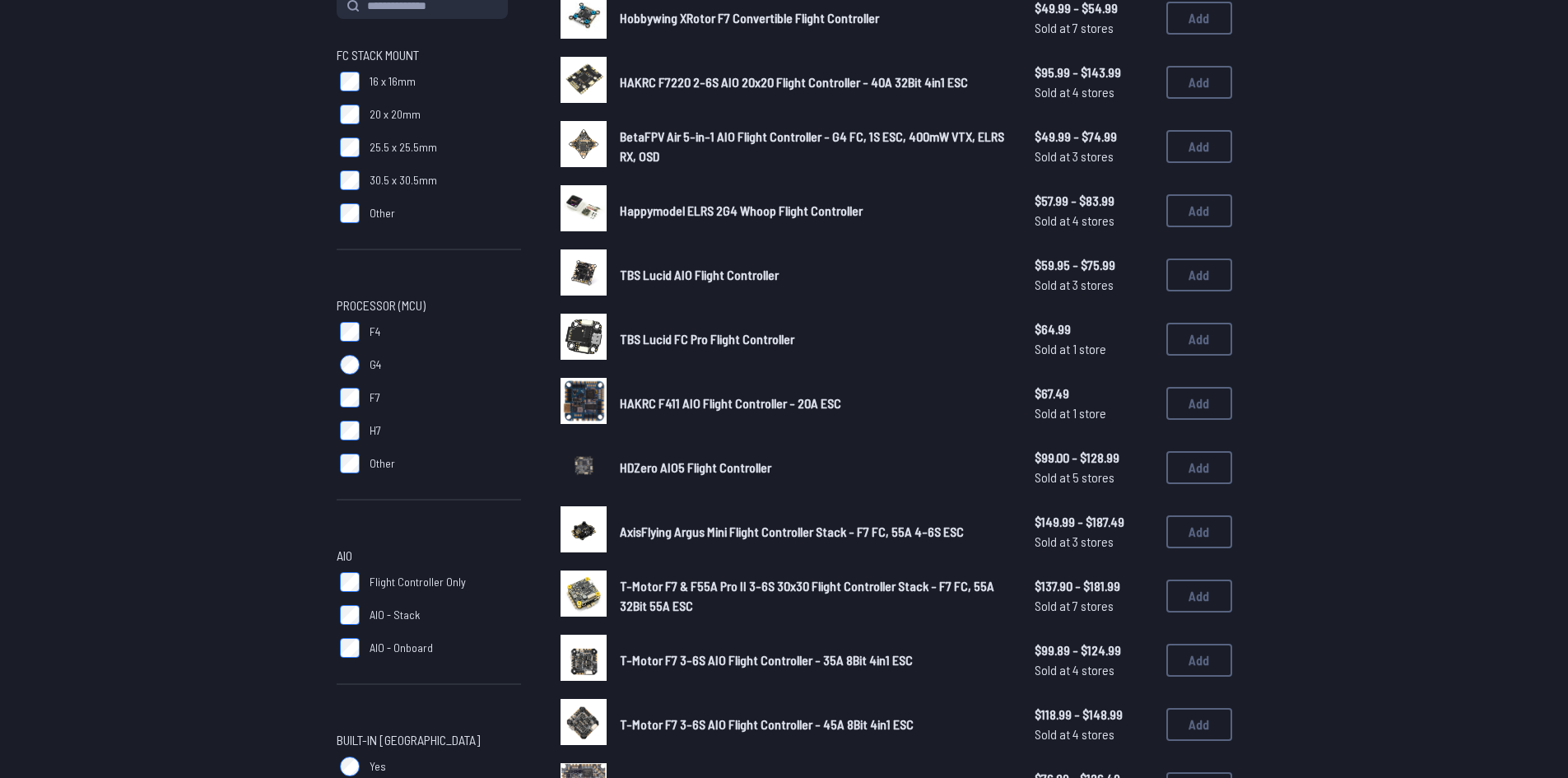
scroll to position [246, 0]
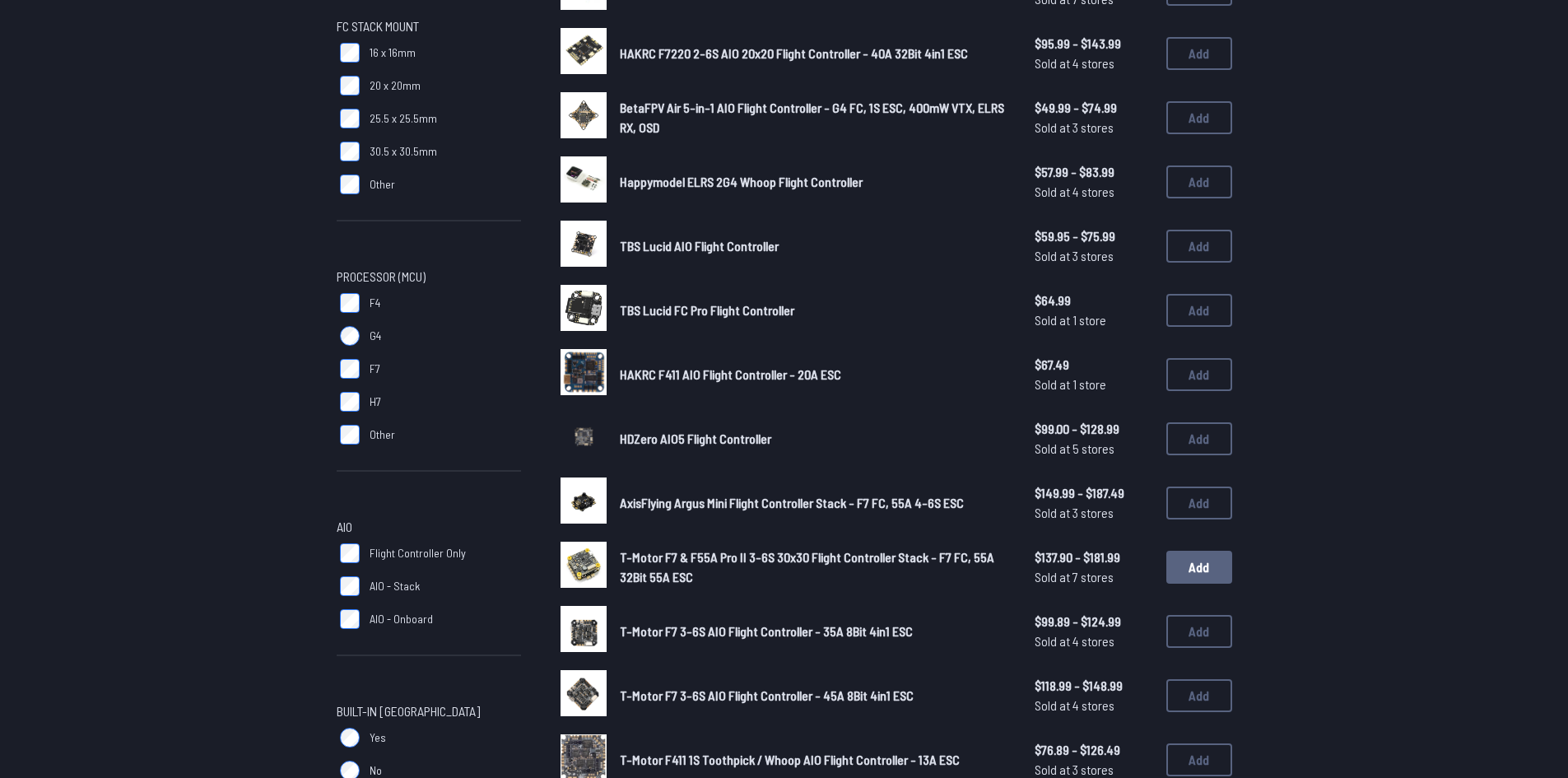
click at [1167, 573] on button "Add" at bounding box center [1199, 567] width 66 height 33
click at [1188, 574] on button "Add" at bounding box center [1199, 567] width 66 height 33
click at [1184, 556] on button "Add" at bounding box center [1199, 567] width 66 height 33
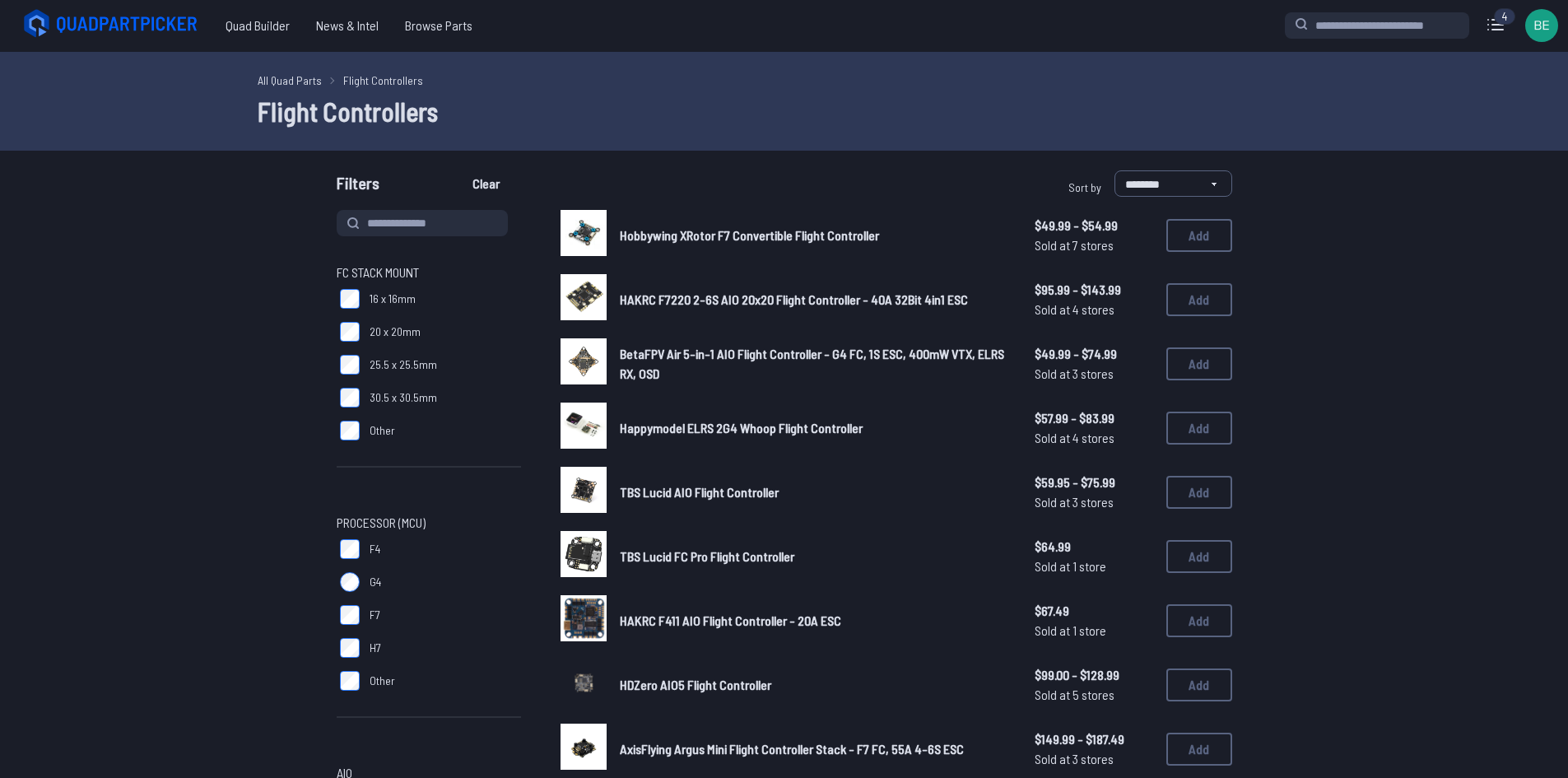
scroll to position [0, 0]
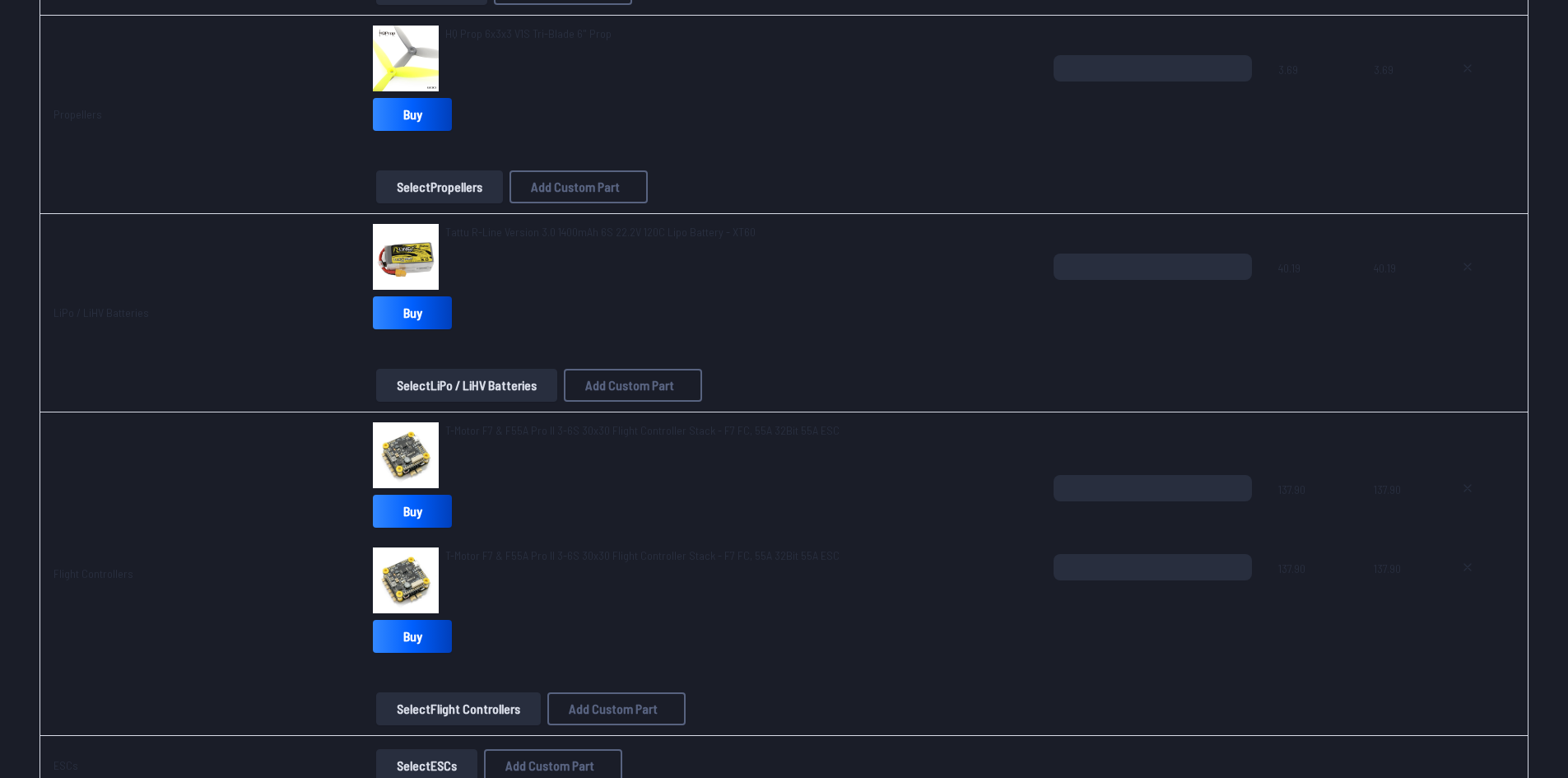
scroll to position [658, 0]
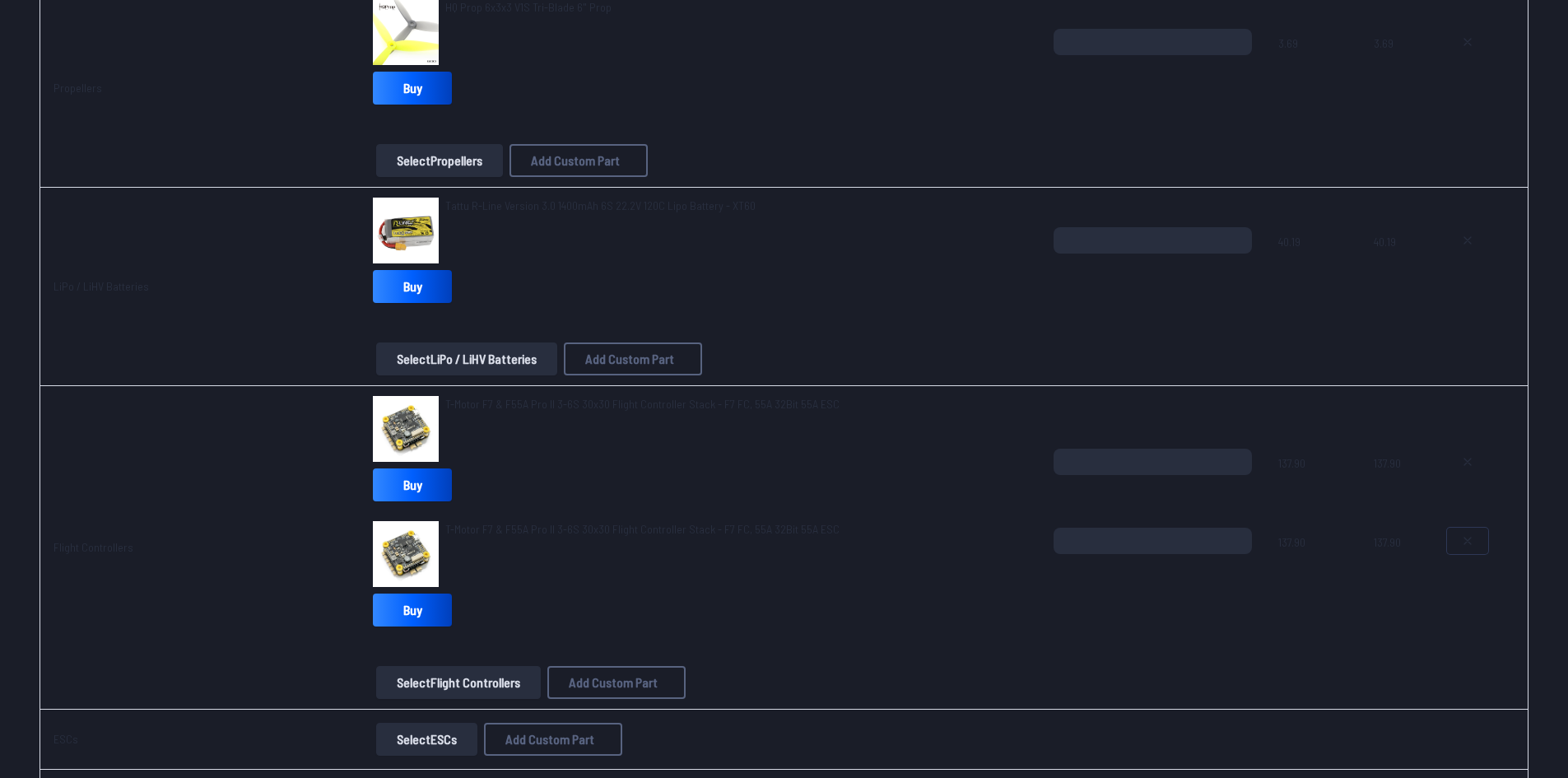
click at [1466, 538] on icon at bounding box center [1468, 540] width 14 height 14
click at [1455, 533] on button at bounding box center [1467, 540] width 41 height 26
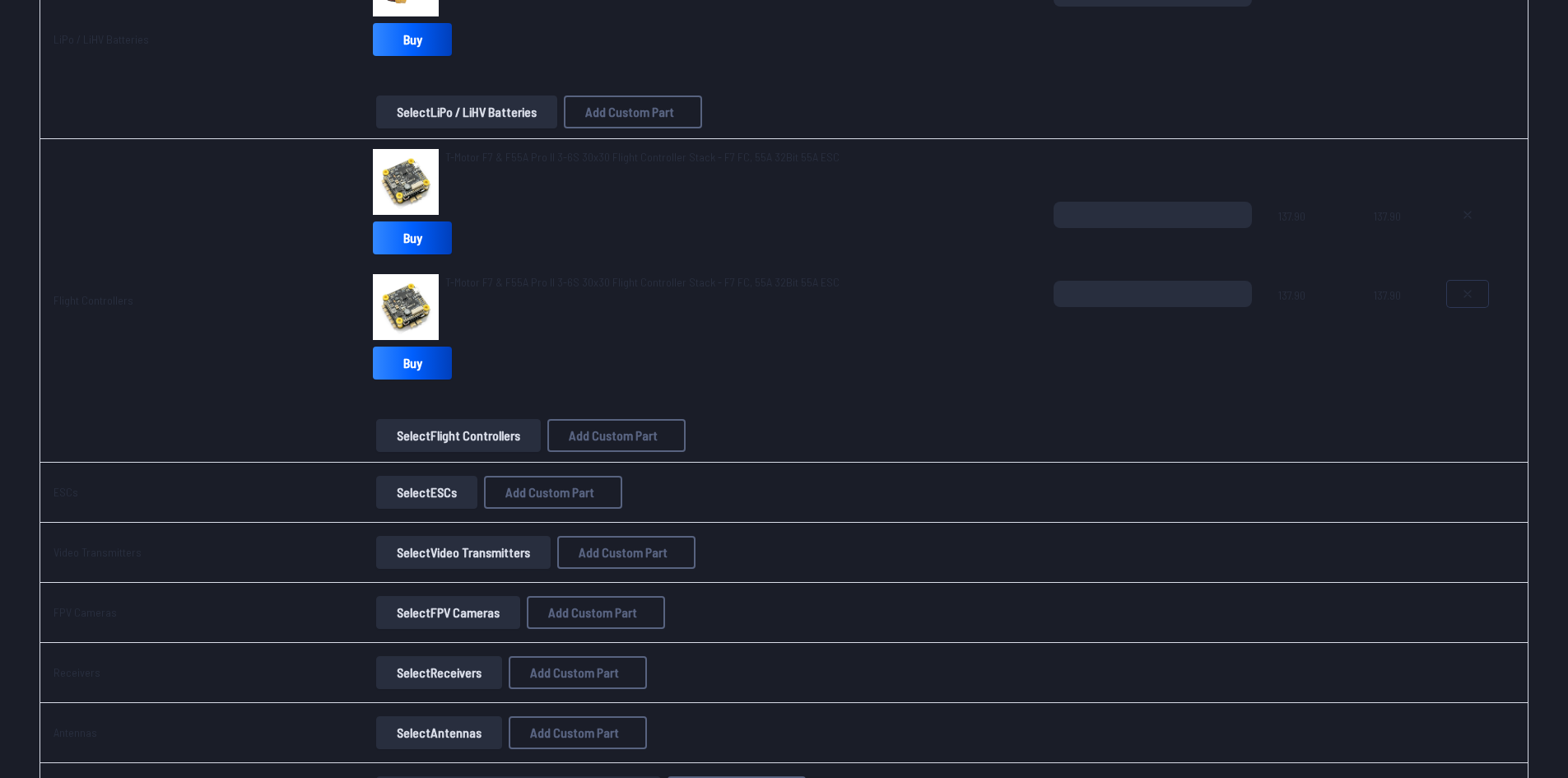
scroll to position [1069, 0]
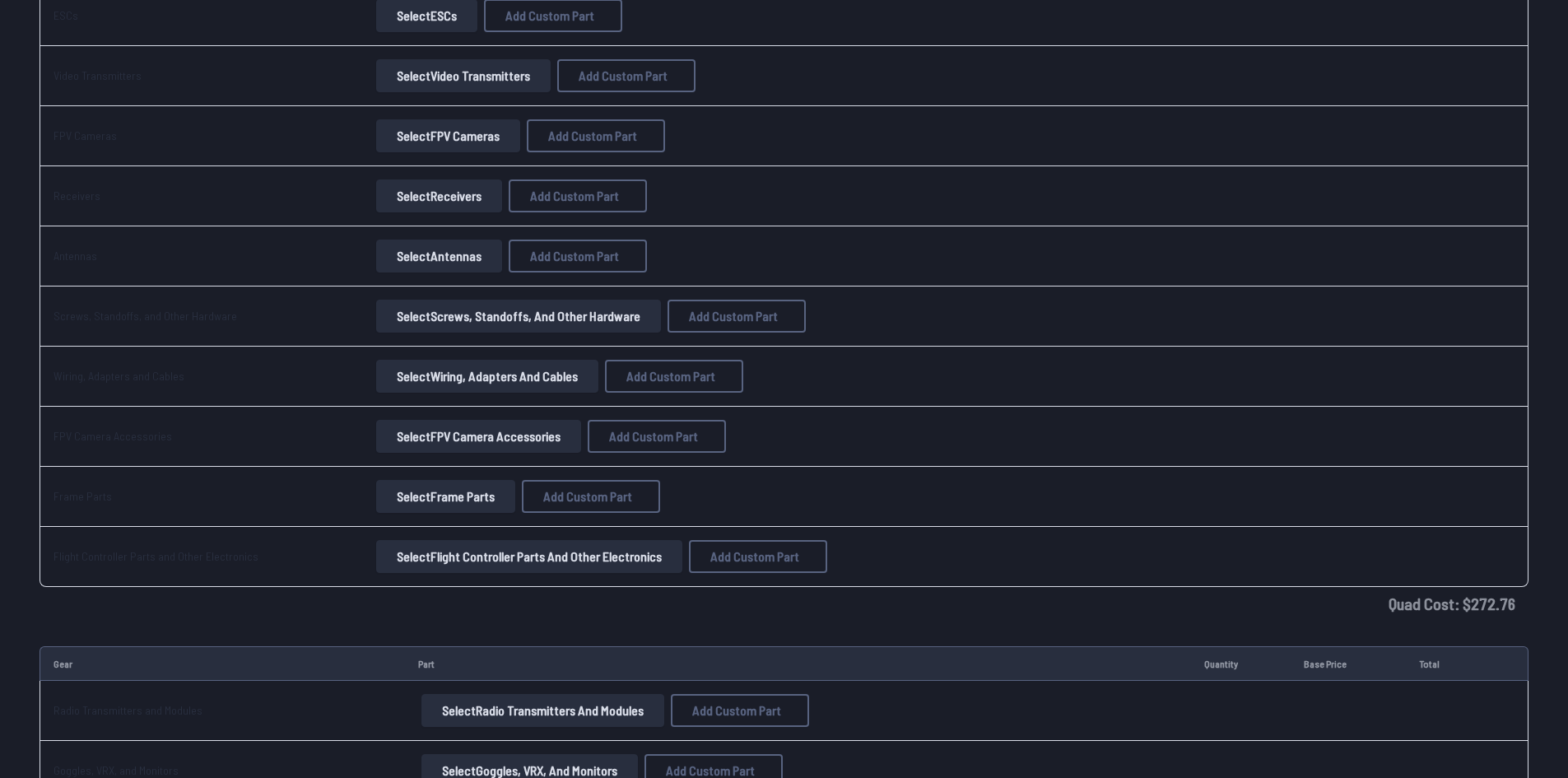
scroll to position [1336, 0]
